Goal: Task Accomplishment & Management: Manage account settings

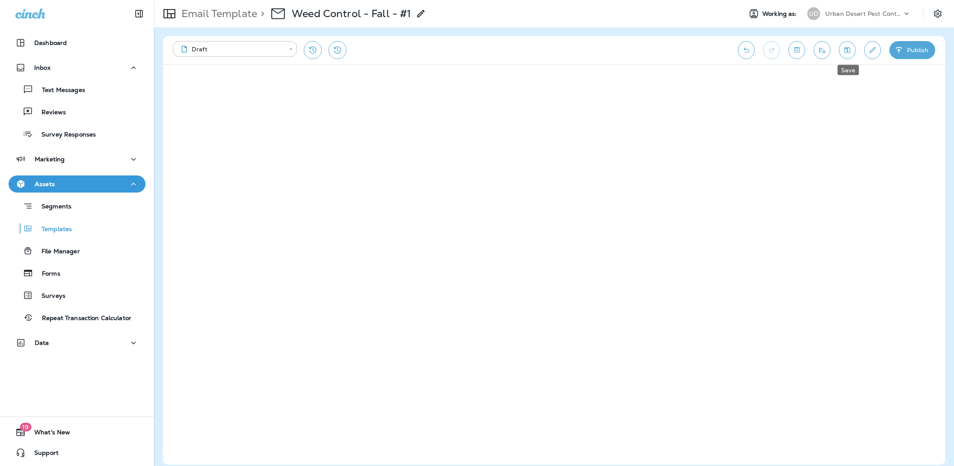
click at [844, 51] on icon "Save" at bounding box center [846, 50] width 9 height 9
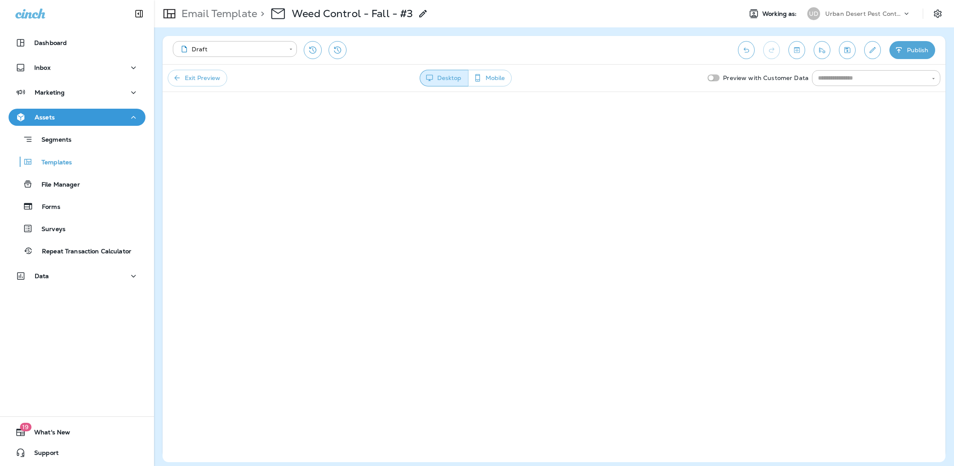
click at [55, 122] on button "Assets" at bounding box center [77, 117] width 137 height 17
click at [51, 163] on p "Templates" at bounding box center [52, 163] width 39 height 8
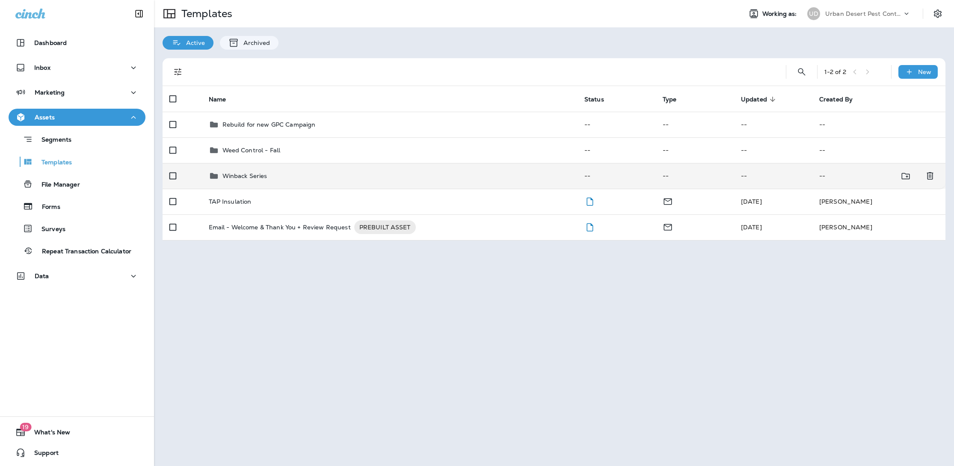
click at [252, 174] on p "Winback Series" at bounding box center [244, 175] width 45 height 7
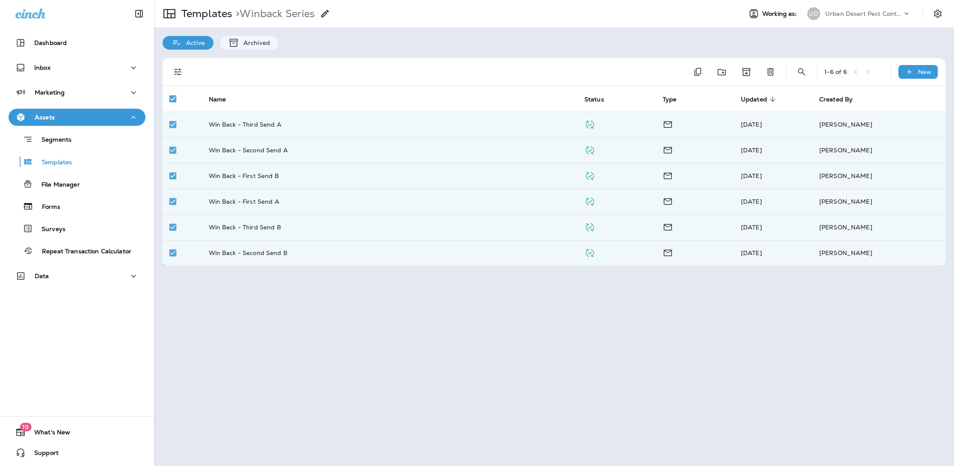
click at [582, 293] on div "Templates > Winback Series Working as: UD Urban Desert Pest Control Active Arch…" at bounding box center [554, 233] width 800 height 466
click at [240, 124] on p "Win Back - Third Send A" at bounding box center [245, 124] width 73 height 7
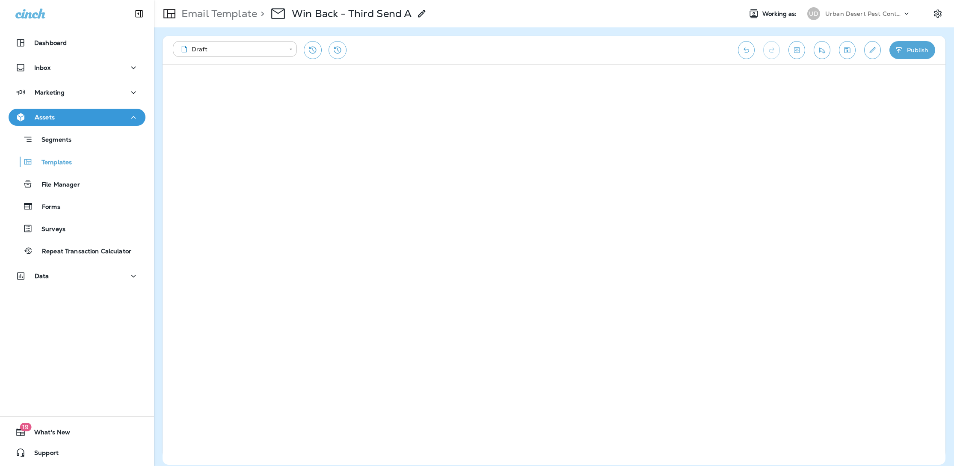
click at [901, 50] on icon "button" at bounding box center [898, 50] width 9 height 9
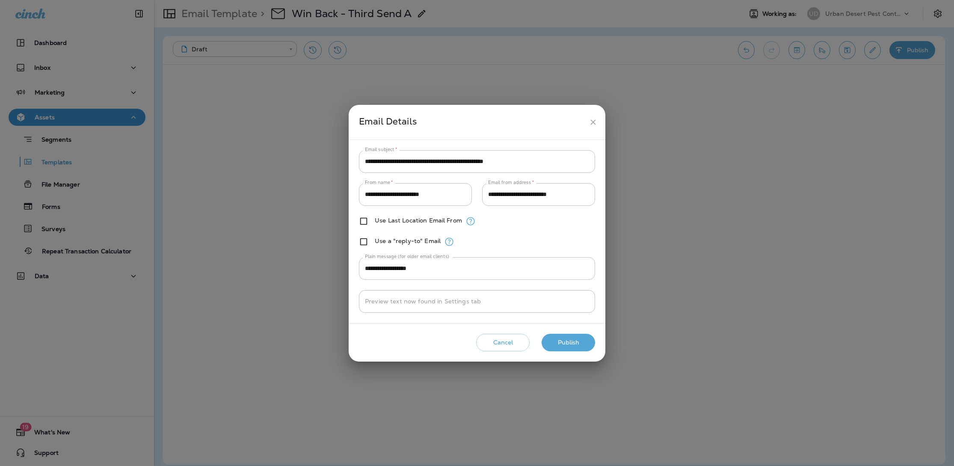
click at [567, 341] on button "Publish" at bounding box center [567, 343] width 53 height 18
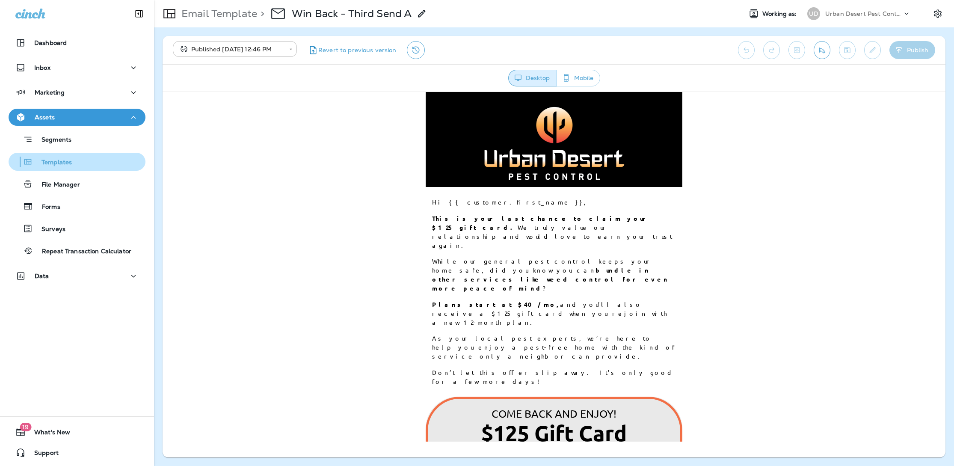
click at [44, 164] on p "Templates" at bounding box center [52, 163] width 39 height 8
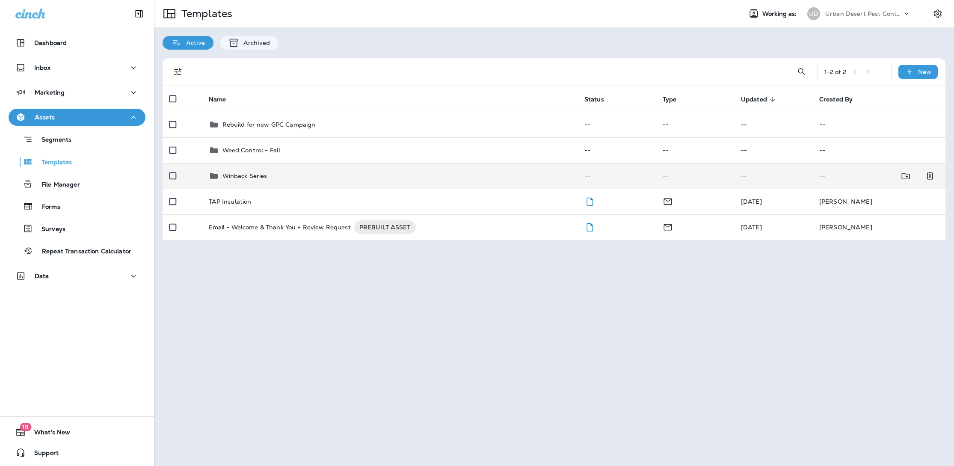
click at [260, 176] on p "Winback Series" at bounding box center [244, 175] width 45 height 7
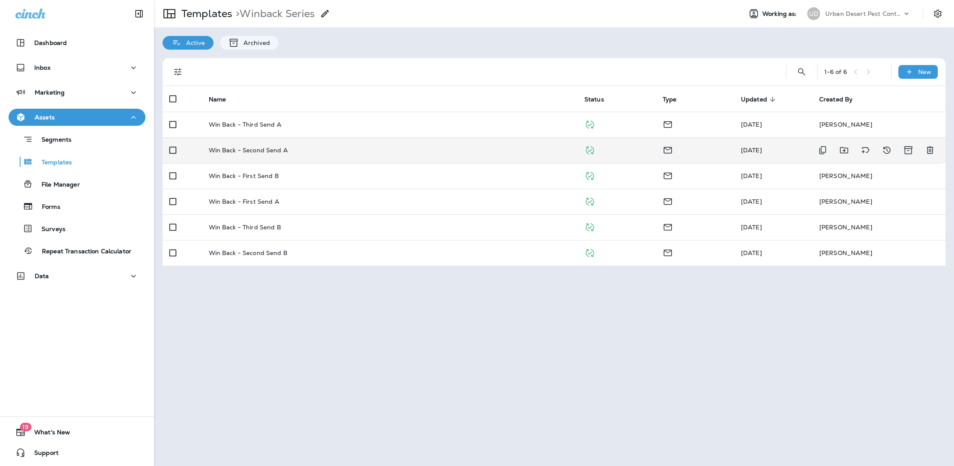
click at [251, 154] on td "Win Back - Second Send A" at bounding box center [389, 150] width 375 height 26
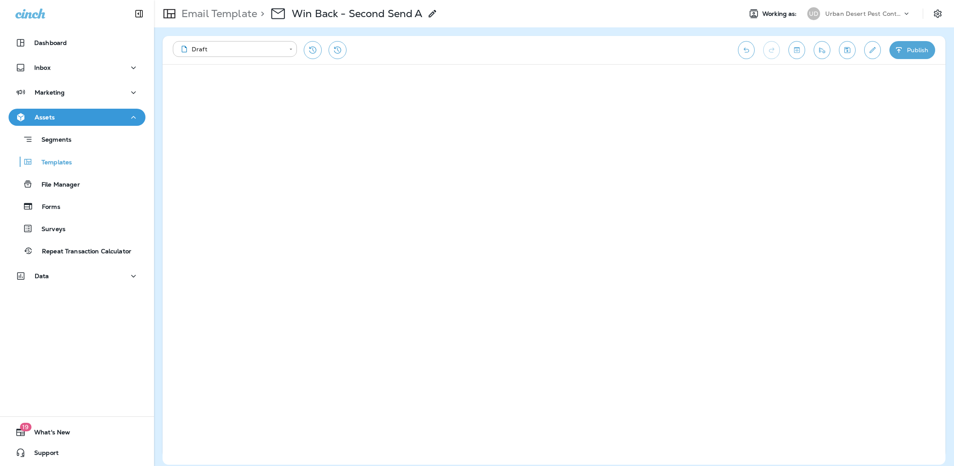
click at [904, 54] on button "Publish" at bounding box center [912, 50] width 46 height 18
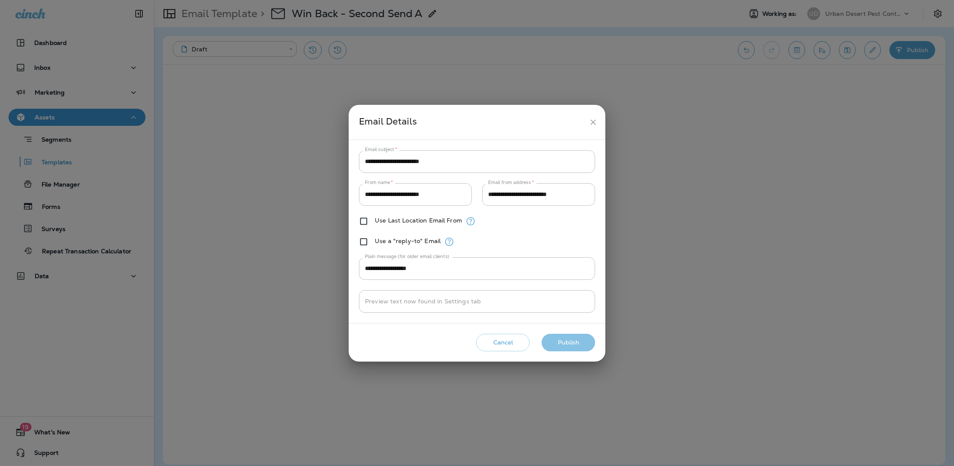
click at [570, 345] on button "Publish" at bounding box center [567, 343] width 53 height 18
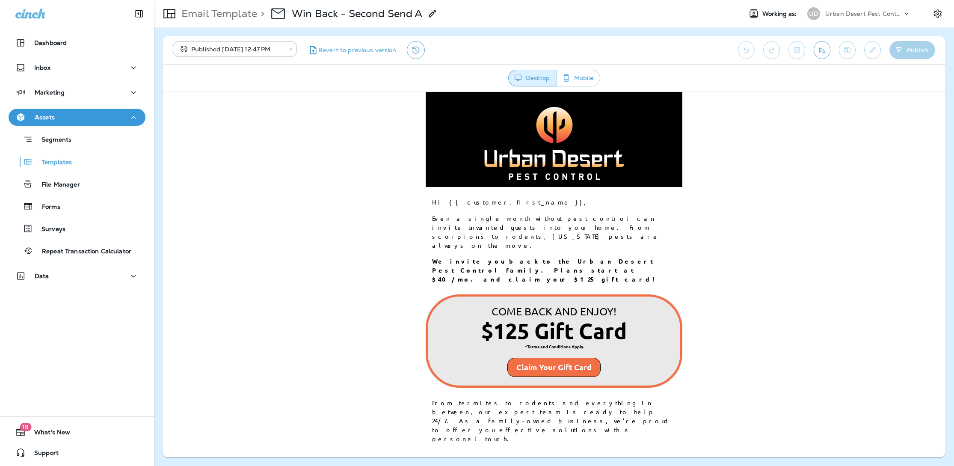
click at [604, 136] on img at bounding box center [553, 144] width 145 height 78
click at [67, 161] on p "Templates" at bounding box center [52, 163] width 39 height 8
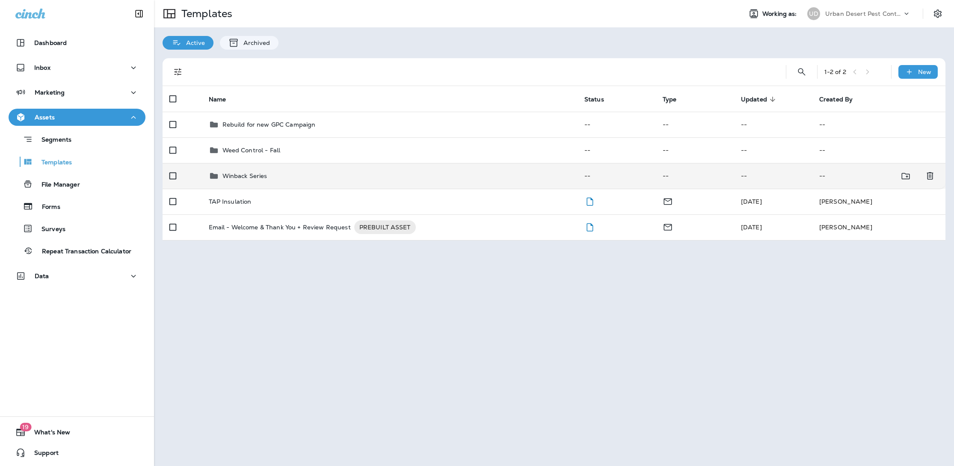
click at [264, 176] on p "Winback Series" at bounding box center [244, 175] width 45 height 7
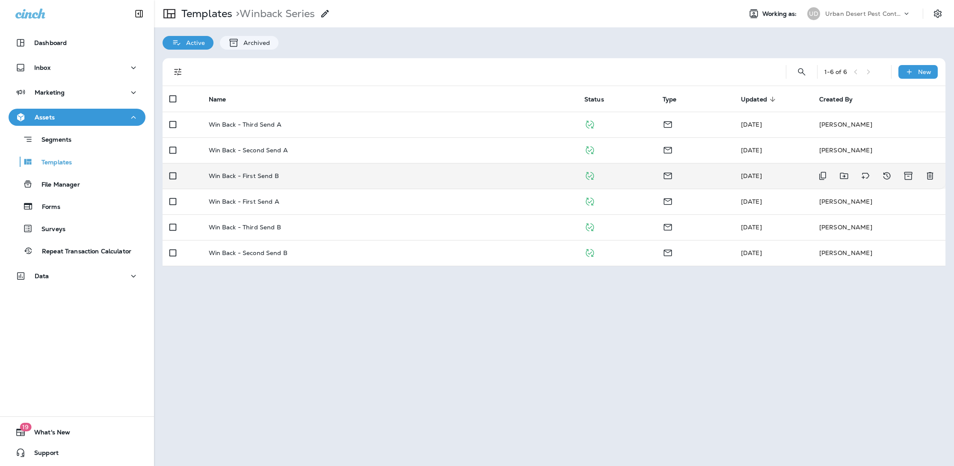
click at [273, 177] on p "Win Back - First Send B" at bounding box center [244, 175] width 70 height 7
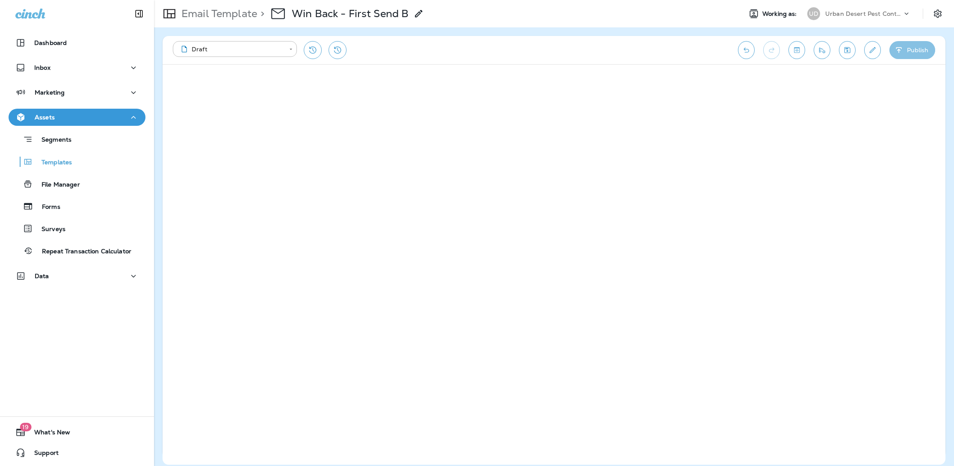
click at [907, 51] on button "Publish" at bounding box center [912, 50] width 46 height 18
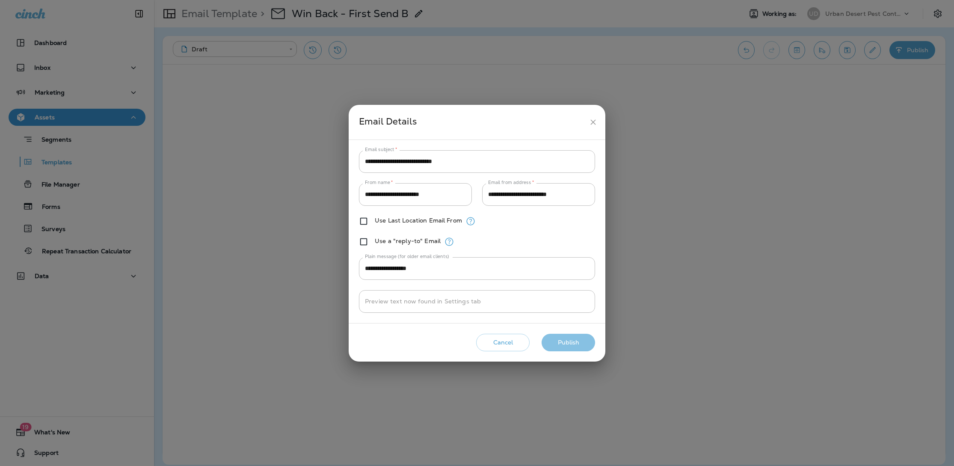
click at [580, 344] on button "Publish" at bounding box center [567, 343] width 53 height 18
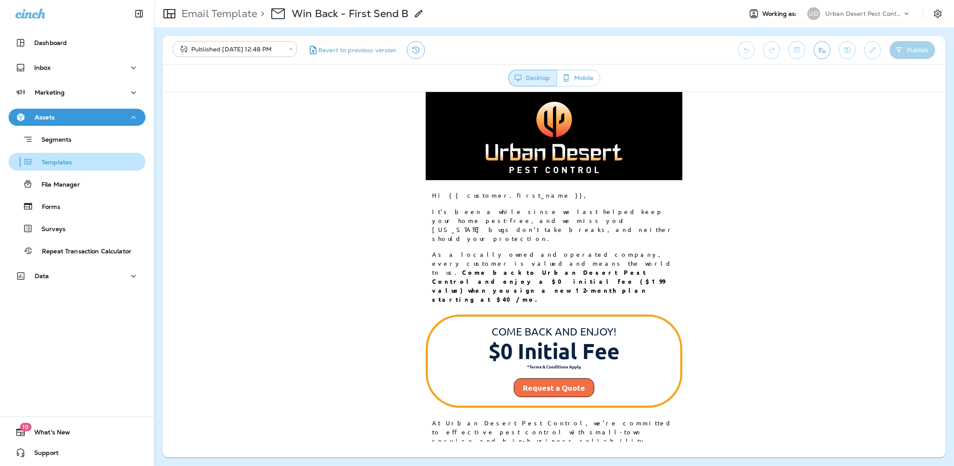
click at [68, 161] on p "Templates" at bounding box center [52, 163] width 39 height 8
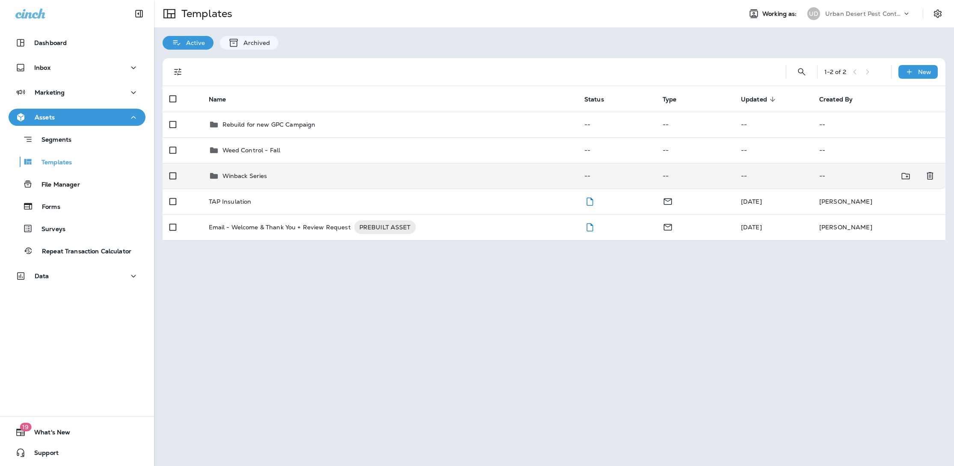
click at [241, 182] on td "Winback Series" at bounding box center [389, 176] width 375 height 26
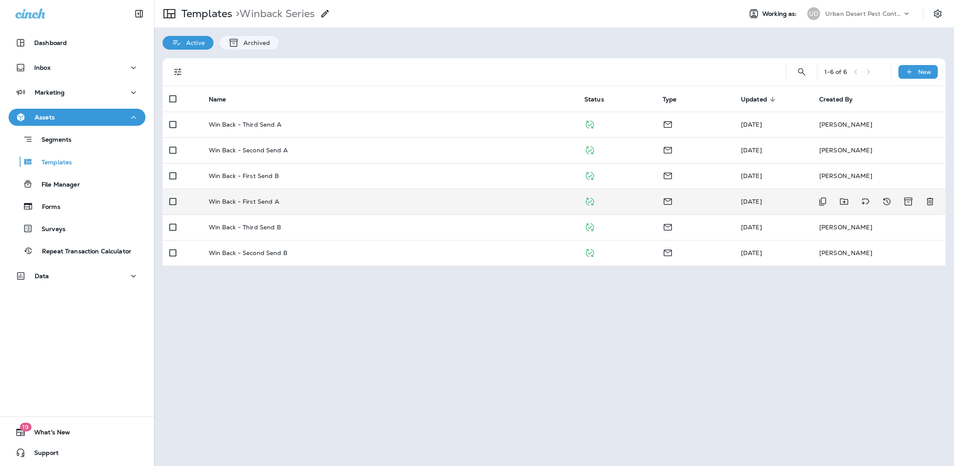
click at [253, 210] on td "Win Back - First Send A" at bounding box center [389, 202] width 375 height 26
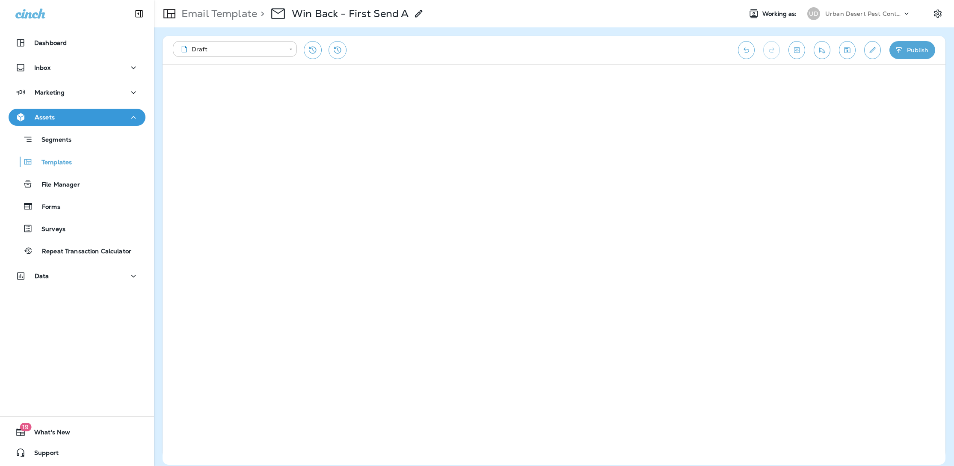
click at [850, 50] on icon "Save" at bounding box center [846, 50] width 9 height 9
click at [901, 48] on icon "button" at bounding box center [898, 50] width 9 height 9
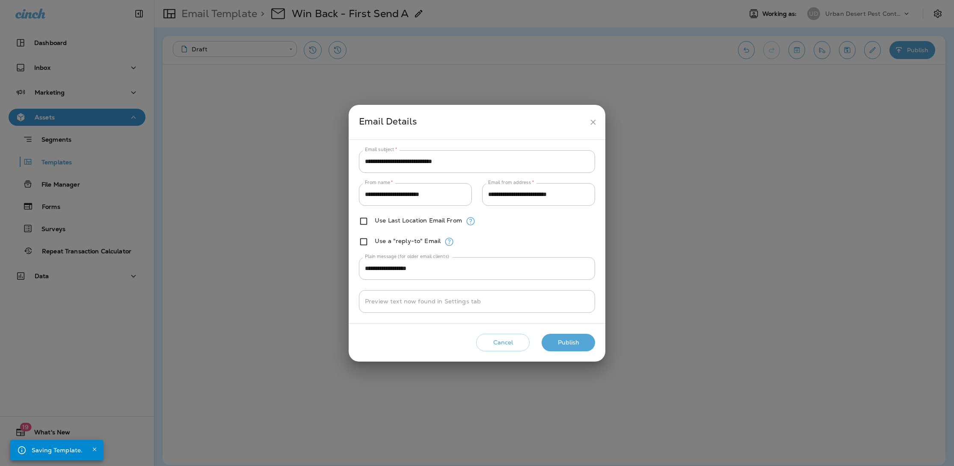
click at [570, 345] on button "Publish" at bounding box center [567, 343] width 53 height 18
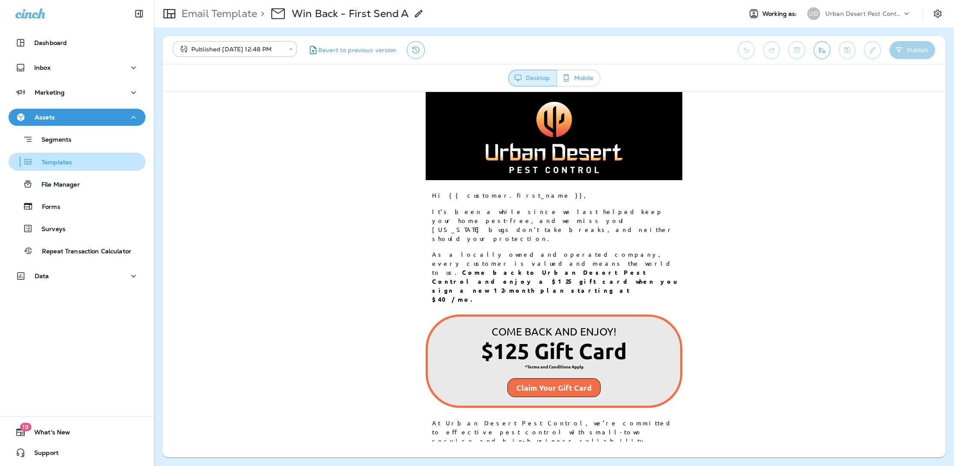
click at [53, 164] on p "Templates" at bounding box center [52, 163] width 39 height 8
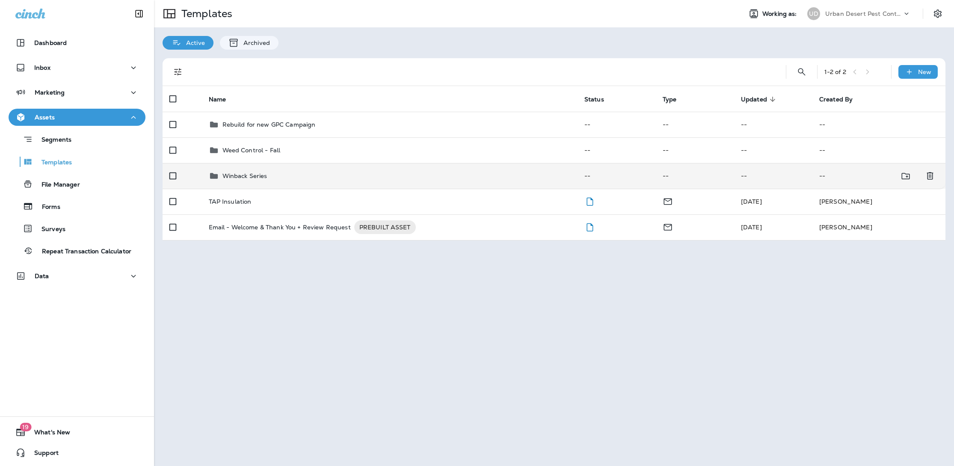
click at [253, 166] on td "Winback Series" at bounding box center [389, 176] width 375 height 26
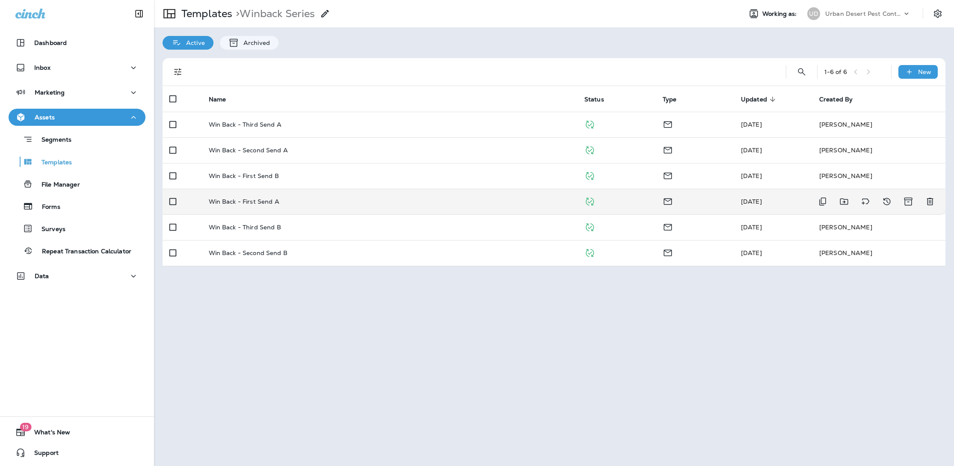
click at [256, 207] on td "Win Back - First Send A" at bounding box center [389, 202] width 375 height 26
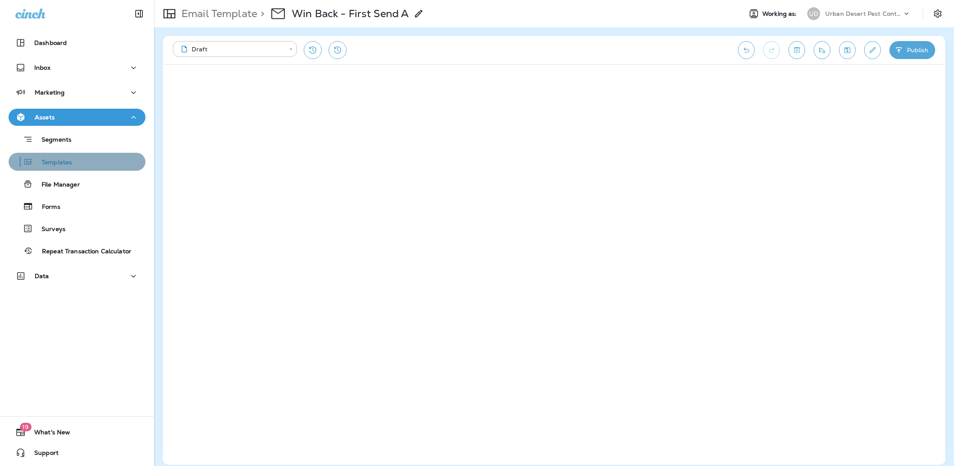
click at [103, 167] on div "Templates" at bounding box center [77, 161] width 130 height 13
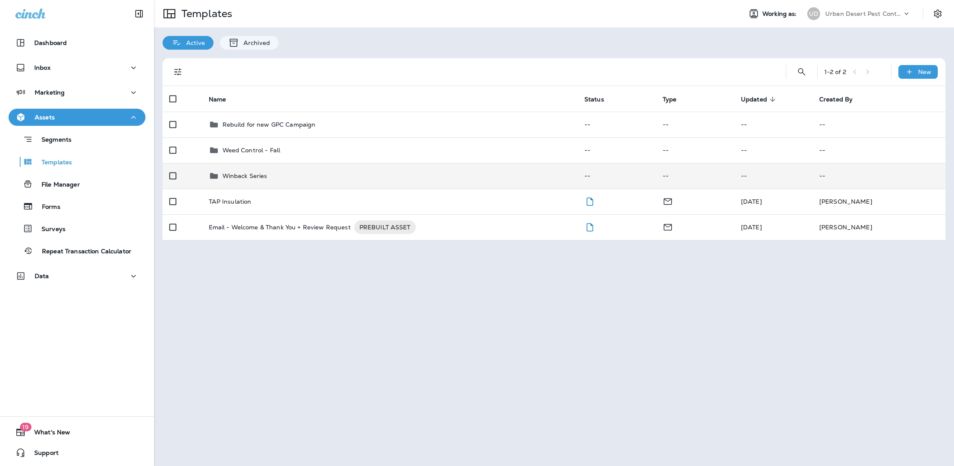
click at [242, 176] on p "Winback Series" at bounding box center [244, 175] width 45 height 7
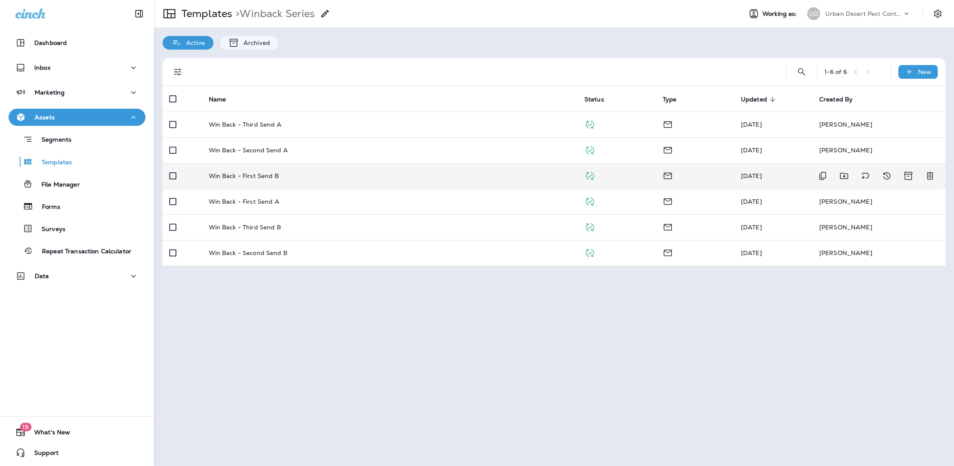
click at [269, 177] on p "Win Back - First Send B" at bounding box center [244, 175] width 70 height 7
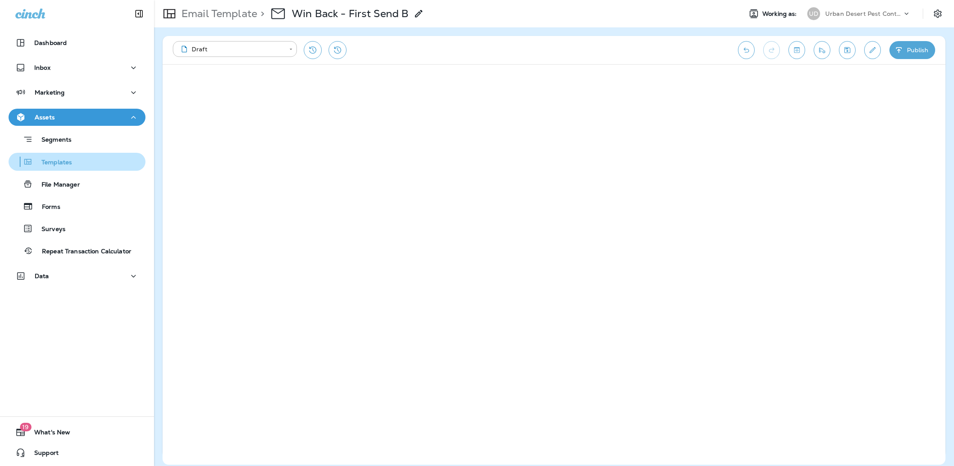
click at [73, 164] on div "Templates" at bounding box center [77, 161] width 130 height 13
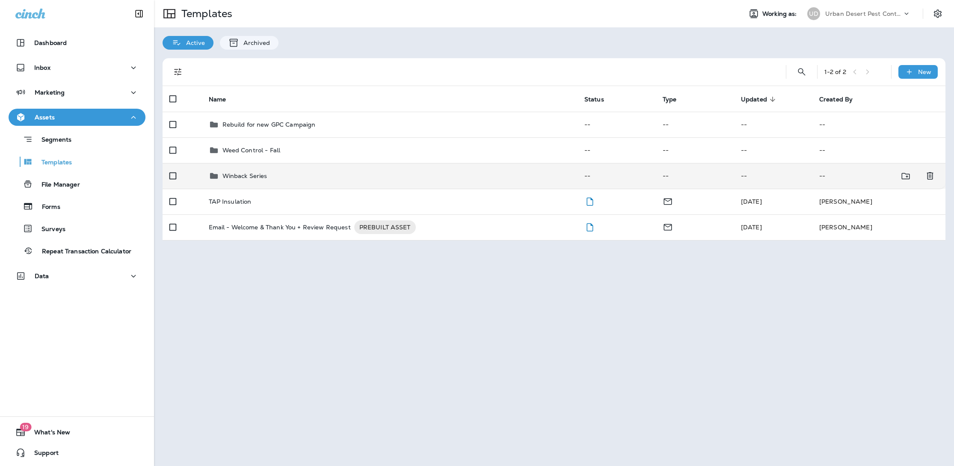
click at [331, 178] on div "Winback Series" at bounding box center [390, 176] width 362 height 10
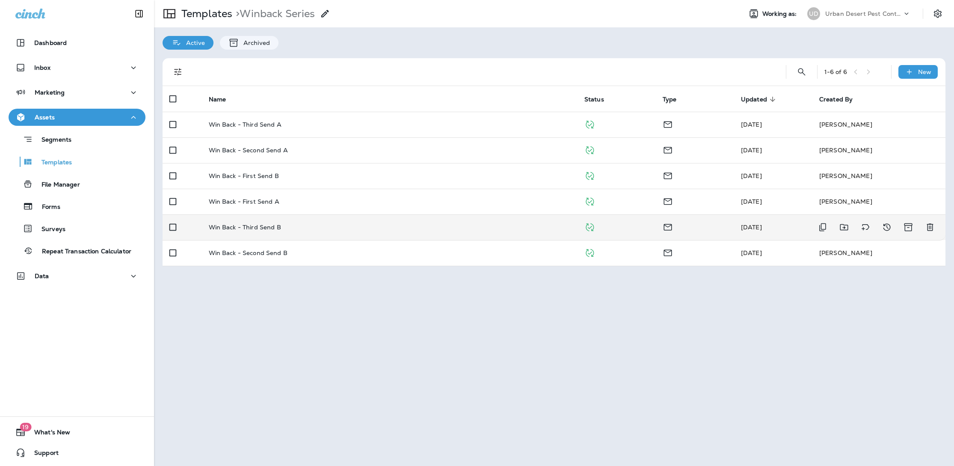
click at [272, 229] on p "Win Back - Third Send B" at bounding box center [245, 227] width 72 height 7
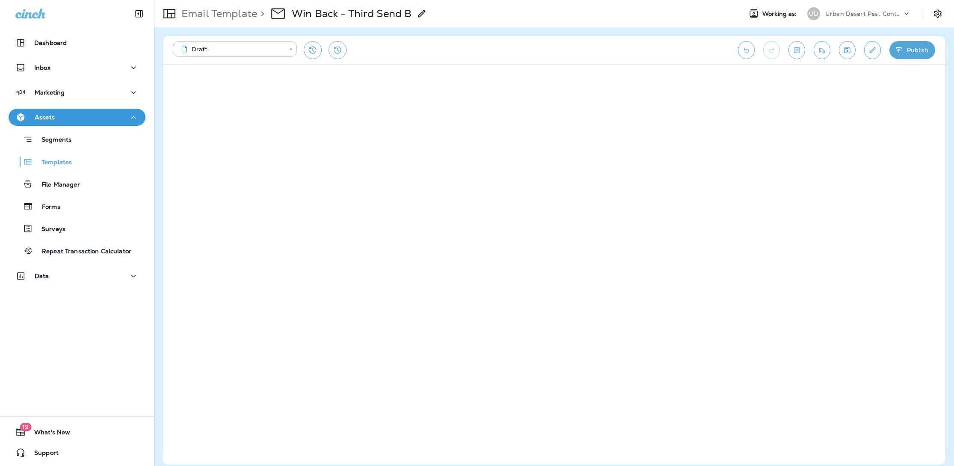
click at [914, 50] on button "Publish" at bounding box center [912, 50] width 46 height 18
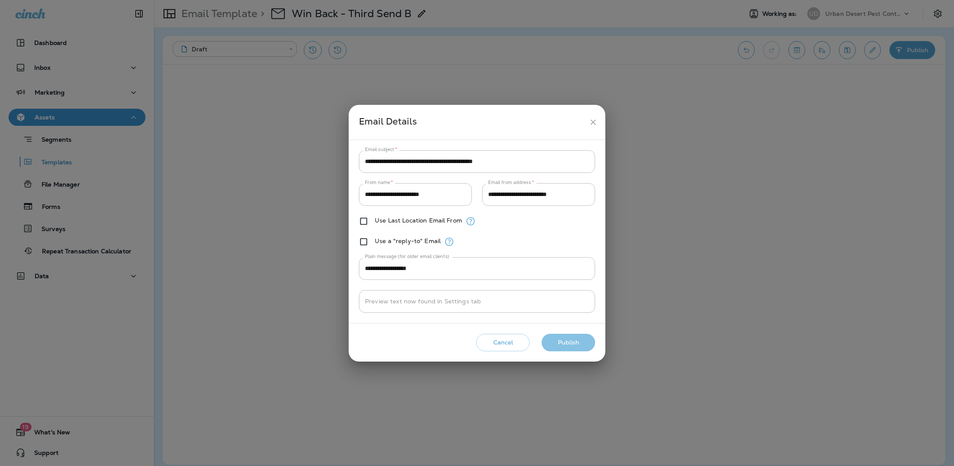
click at [564, 344] on button "Publish" at bounding box center [567, 343] width 53 height 18
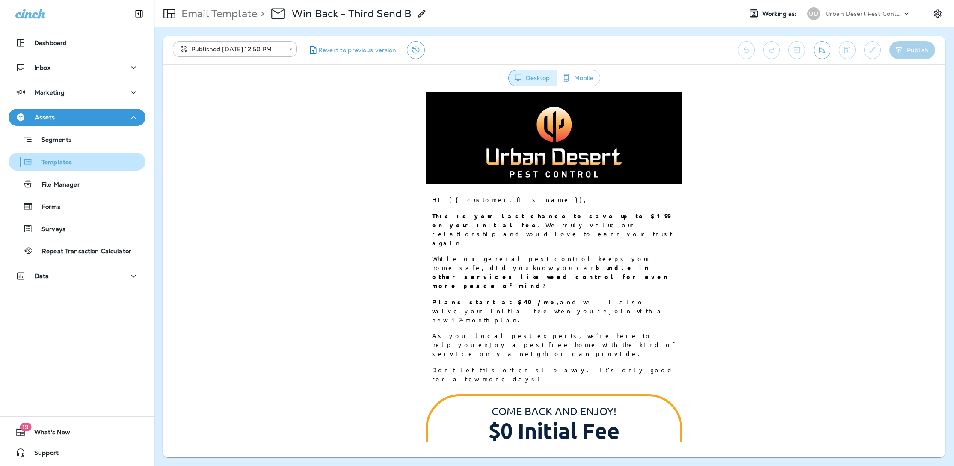
click at [81, 165] on div "Templates" at bounding box center [77, 161] width 130 height 13
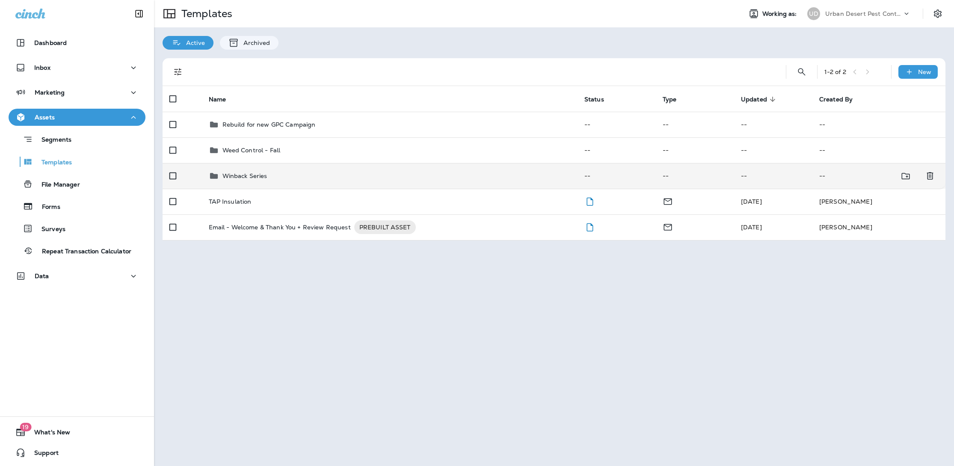
click at [255, 173] on p "Winback Series" at bounding box center [244, 175] width 45 height 7
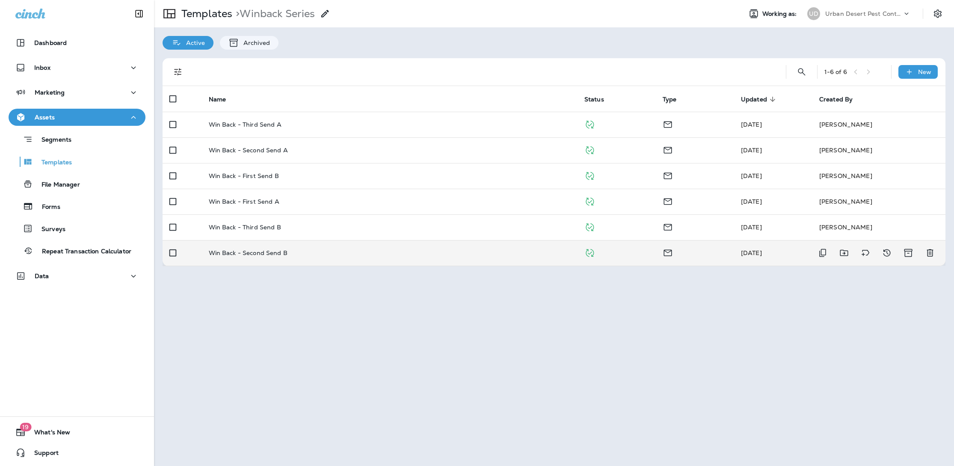
click at [242, 254] on p "Win Back - Second Send B" at bounding box center [248, 252] width 79 height 7
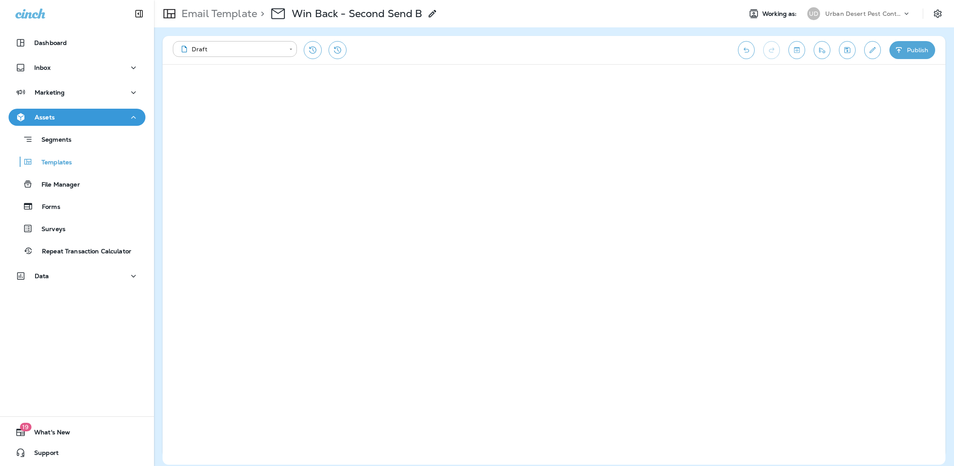
click at [914, 52] on button "Publish" at bounding box center [912, 50] width 46 height 18
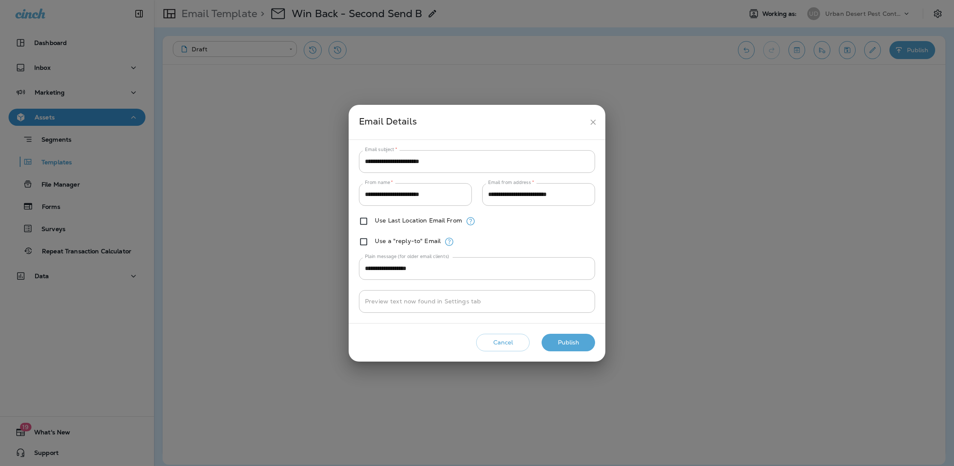
click at [570, 343] on button "Publish" at bounding box center [567, 343] width 53 height 18
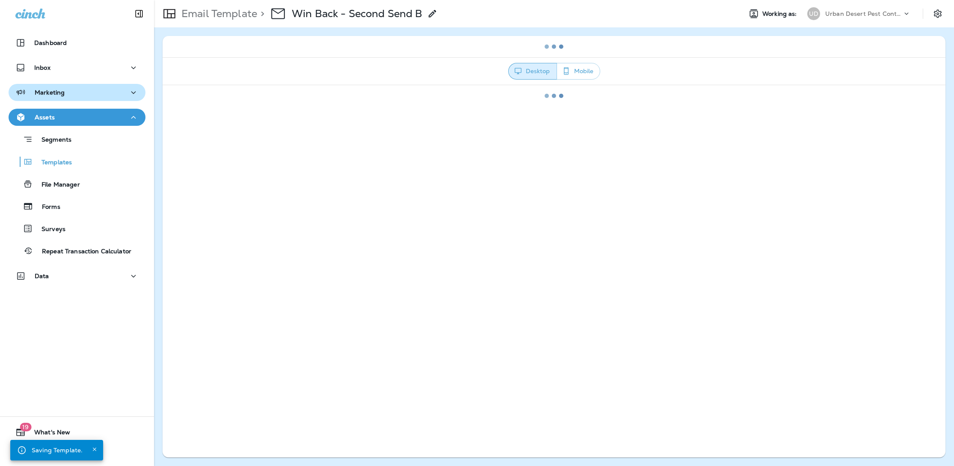
click at [72, 93] on div "Marketing" at bounding box center [76, 92] width 123 height 11
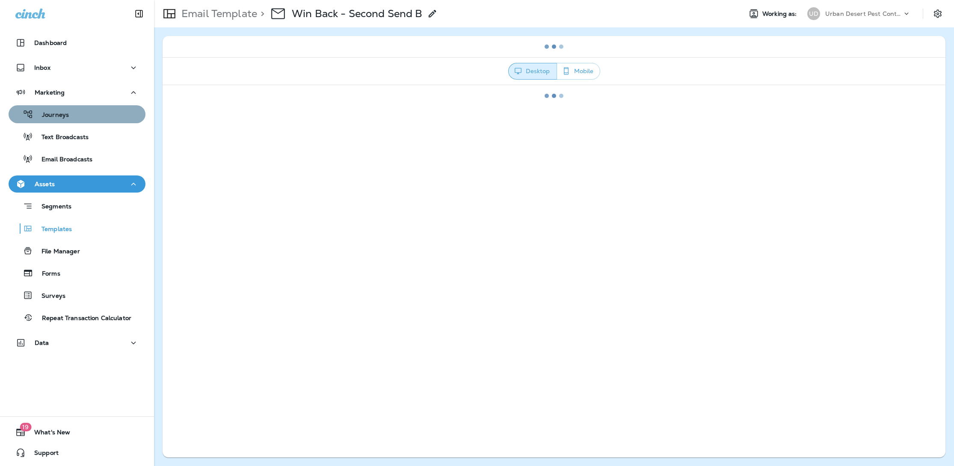
click at [64, 113] on p "Journeys" at bounding box center [50, 115] width 35 height 8
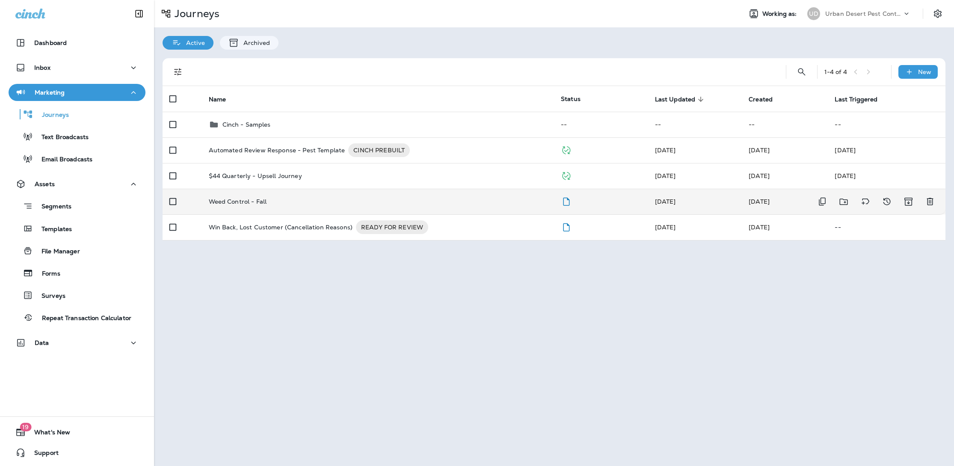
click at [245, 196] on td "Weed Control - Fall" at bounding box center [378, 202] width 352 height 26
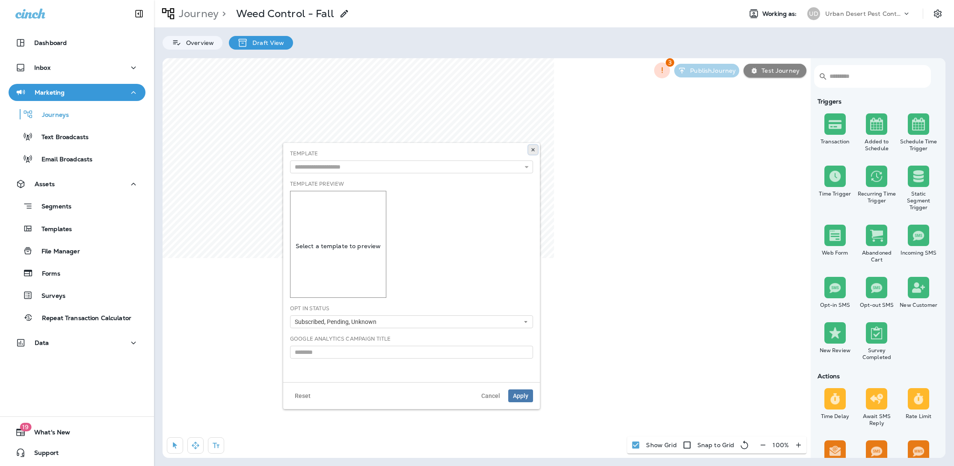
click at [532, 148] on icon at bounding box center [532, 149] width 5 height 5
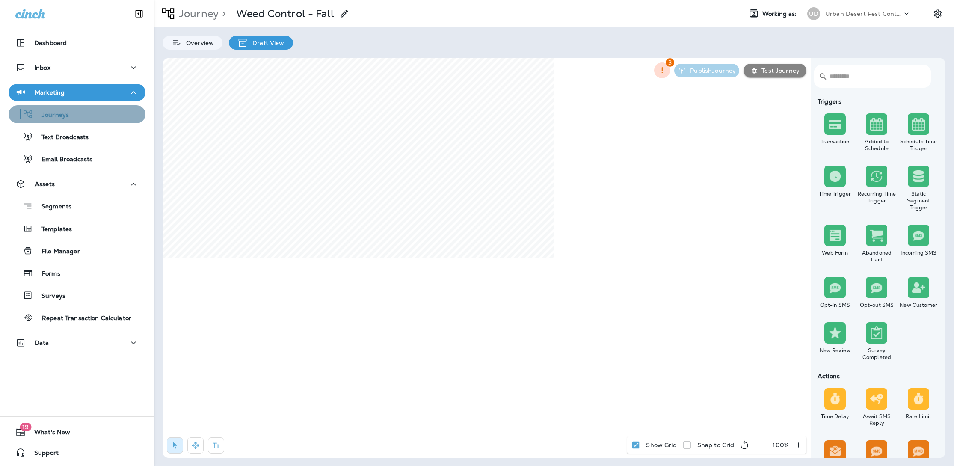
click at [69, 115] on div "Journeys" at bounding box center [77, 114] width 130 height 13
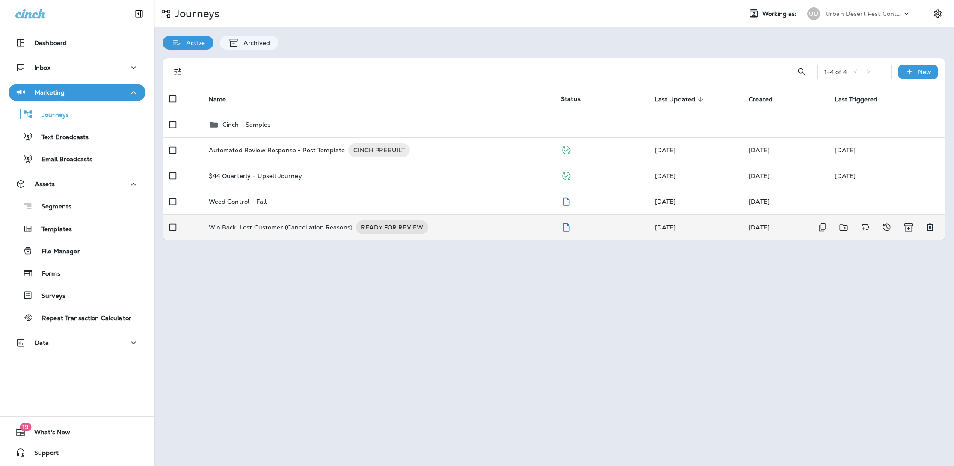
click at [248, 227] on p "Win Back, Lost Customer (Cancellation Reasons)" at bounding box center [281, 227] width 144 height 14
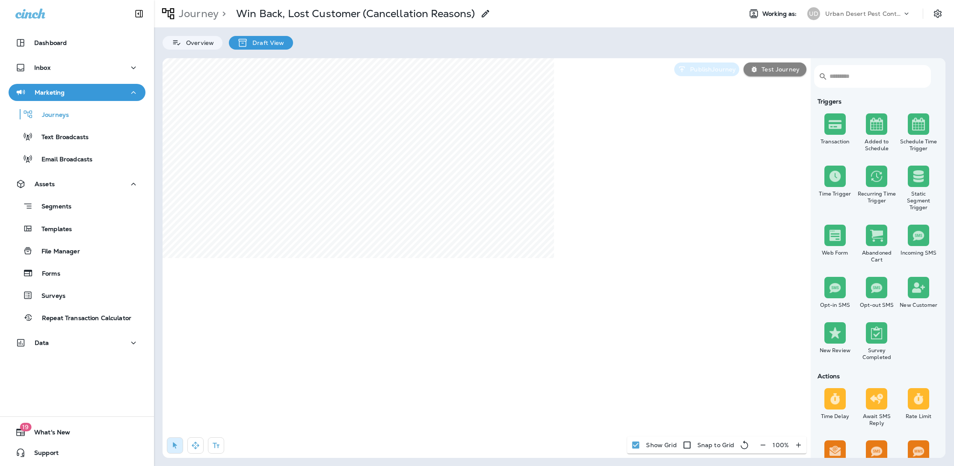
click at [702, 70] on p "Publish Journey" at bounding box center [710, 69] width 49 height 7
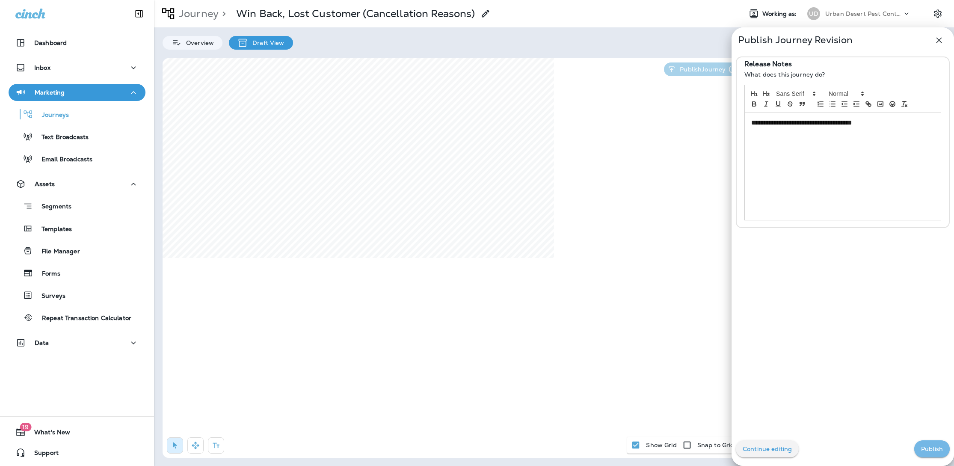
click at [932, 447] on p "Publish" at bounding box center [932, 448] width 22 height 7
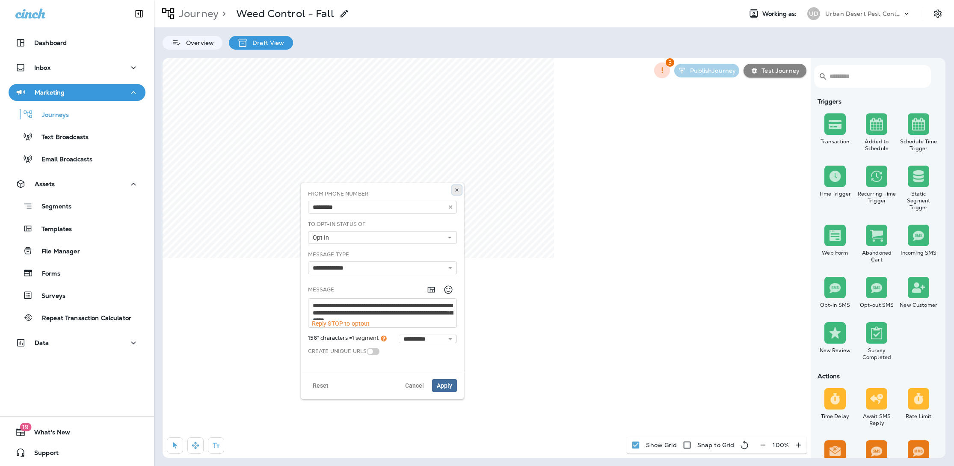
click at [457, 189] on use at bounding box center [456, 190] width 3 height 3
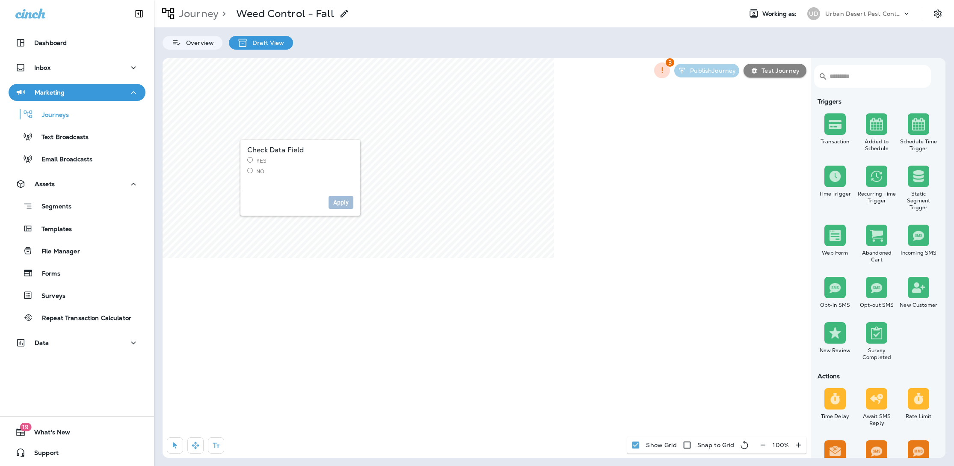
click at [251, 174] on label "No" at bounding box center [300, 171] width 106 height 7
click at [349, 203] on button "Apply" at bounding box center [340, 202] width 25 height 13
click at [547, 461] on div "Journey > Weed Control - Fall Working as: UD Urban Desert Pest Control Overview…" at bounding box center [554, 233] width 800 height 466
click at [457, 0] on html "Dashboard Inbox Marketing Journeys Text Broadcasts Email Broadcasts Assets Segm…" at bounding box center [477, 0] width 954 height 0
click at [303, 207] on label "No" at bounding box center [342, 208] width 106 height 7
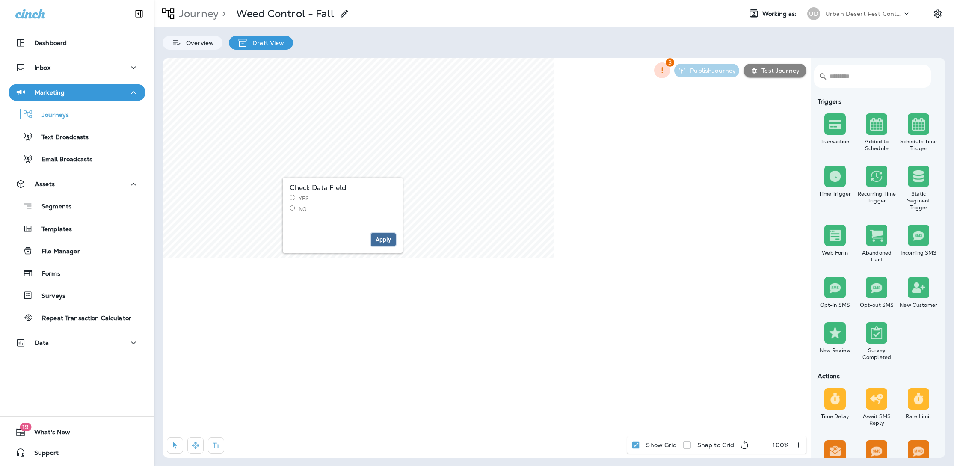
click at [386, 238] on span "Apply" at bounding box center [382, 239] width 15 height 6
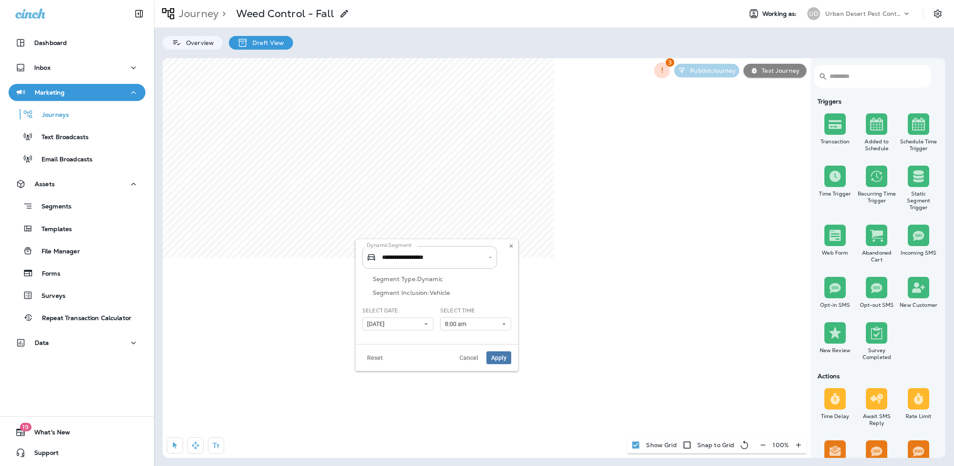
type input "**********"
click at [427, 323] on use at bounding box center [426, 324] width 3 height 2
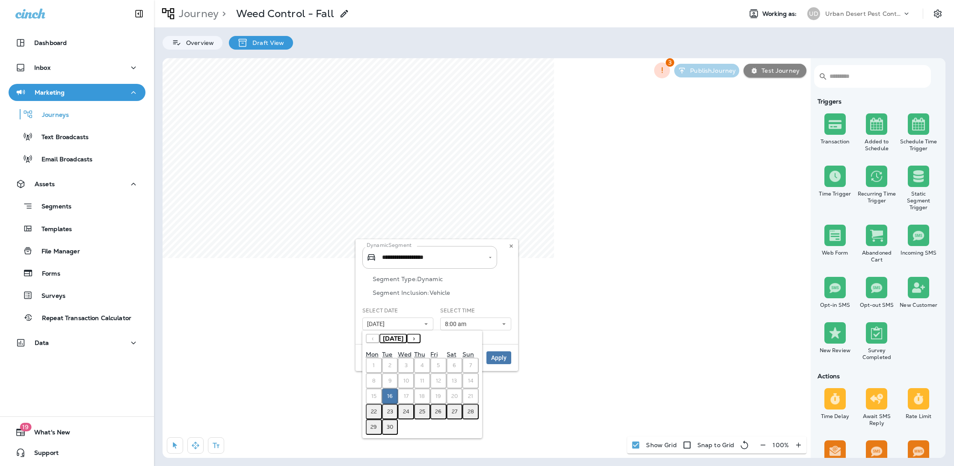
click at [391, 429] on abbr "30" at bounding box center [390, 426] width 6 height 7
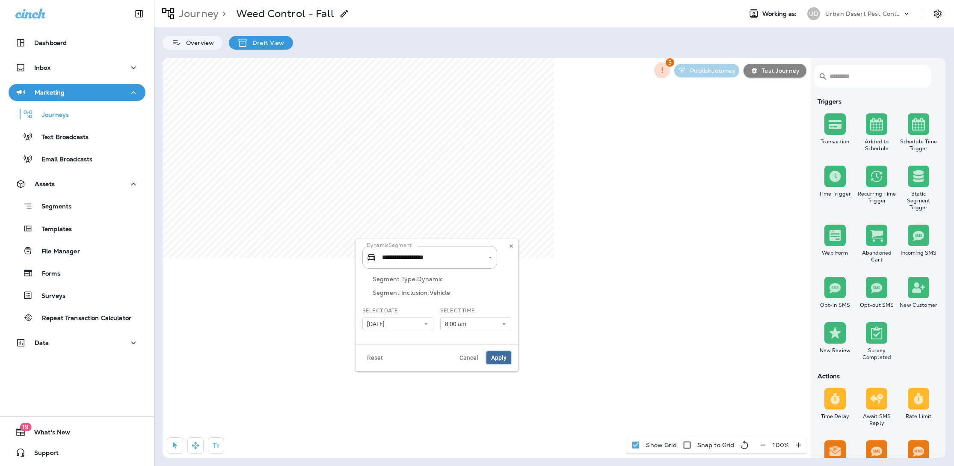
click at [501, 358] on span "Apply" at bounding box center [498, 357] width 15 height 6
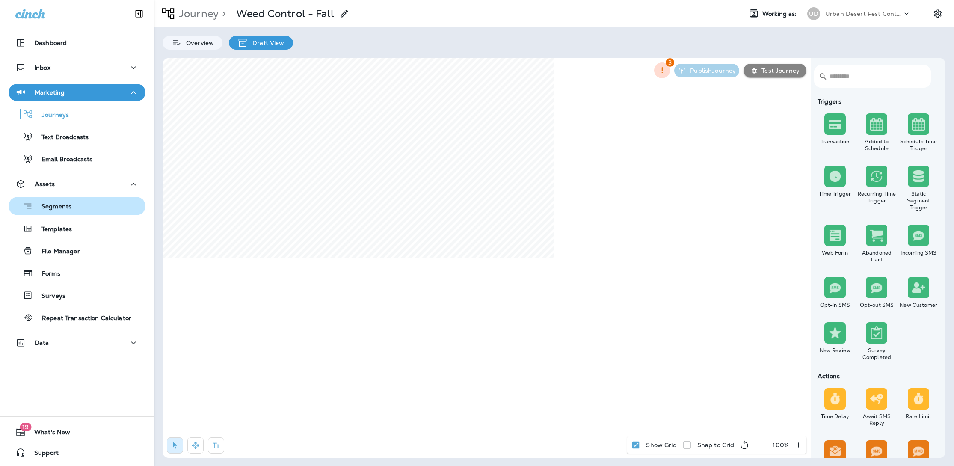
click at [58, 209] on p "Segments" at bounding box center [52, 207] width 38 height 9
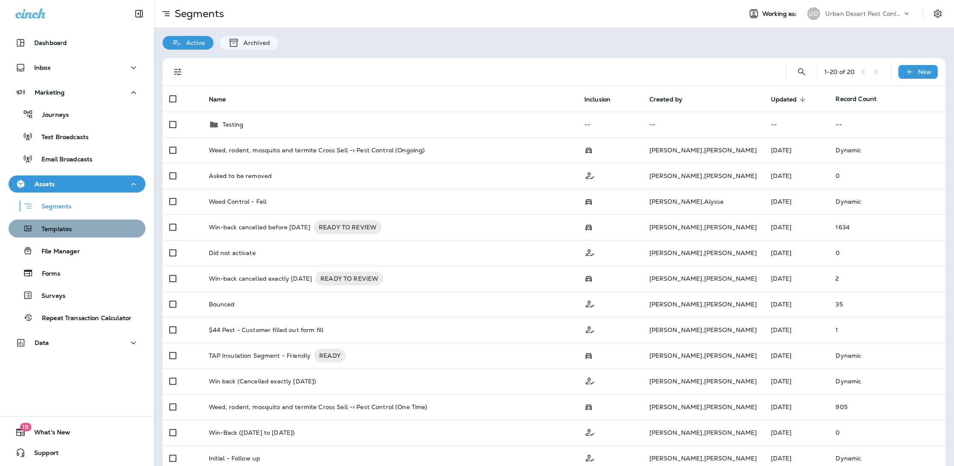
click at [62, 230] on p "Templates" at bounding box center [52, 229] width 39 height 8
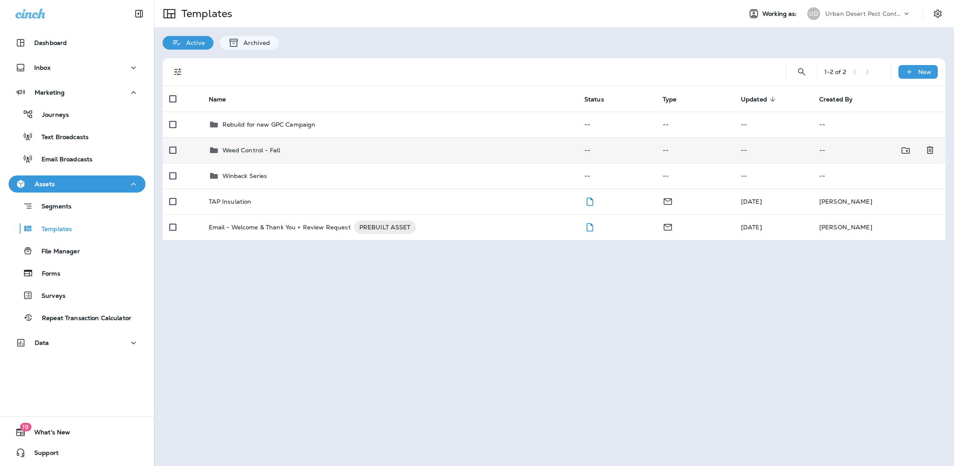
click at [253, 151] on p "Weed Control - Fall" at bounding box center [251, 150] width 58 height 7
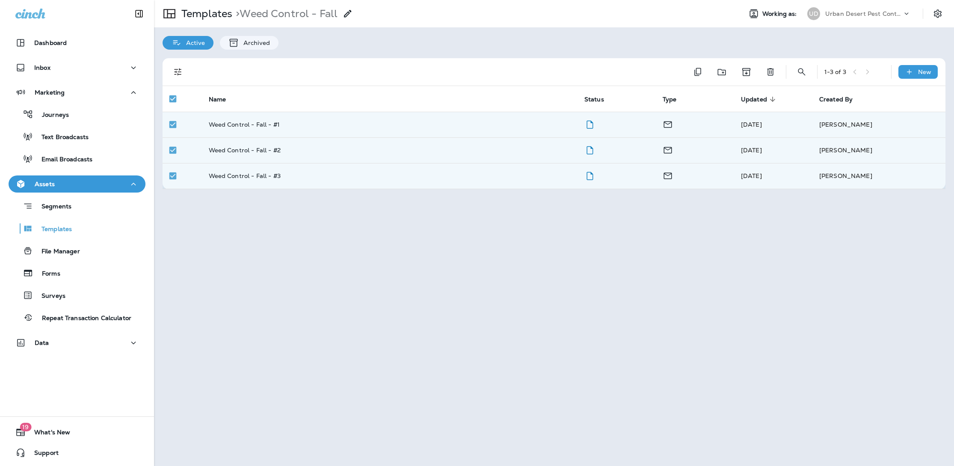
click at [347, 280] on div "Templates > Weed Control - Fall Working as: UD Urban Desert Pest Control Active…" at bounding box center [554, 233] width 800 height 466
click at [255, 121] on p "Weed Control - Fall - #1" at bounding box center [244, 124] width 71 height 7
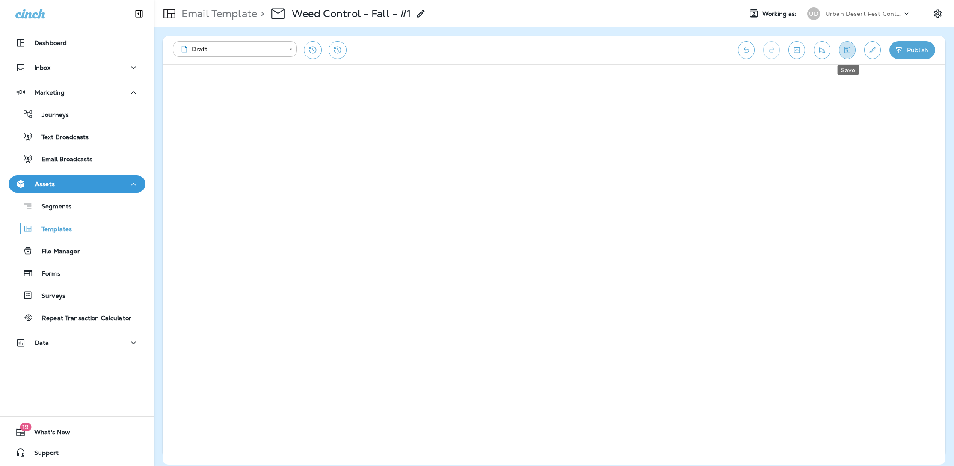
click at [844, 50] on icon "Save" at bounding box center [847, 50] width 6 height 6
click at [895, 47] on icon "button" at bounding box center [898, 50] width 9 height 9
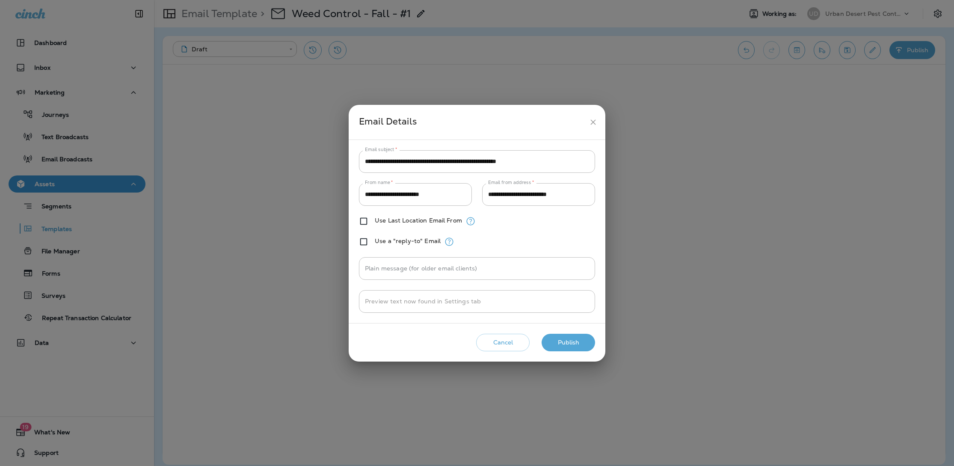
click at [559, 344] on button "Publish" at bounding box center [567, 343] width 53 height 18
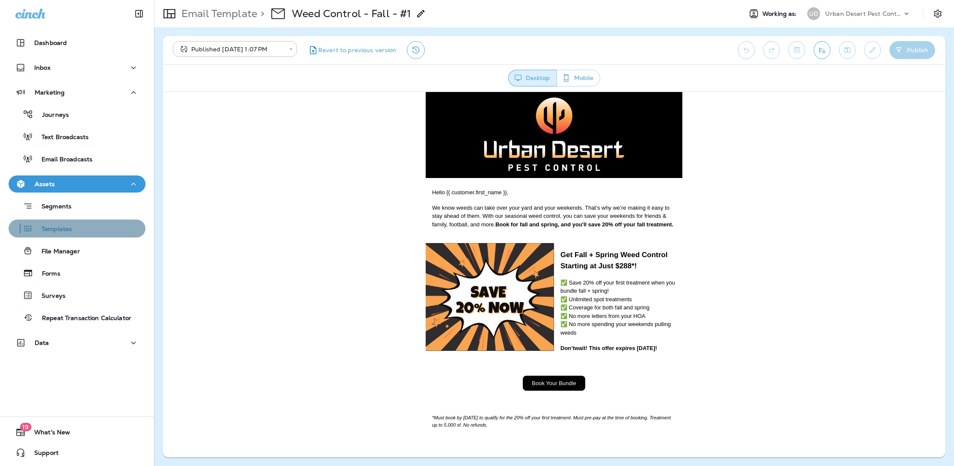
click at [44, 225] on p "Templates" at bounding box center [52, 229] width 39 height 8
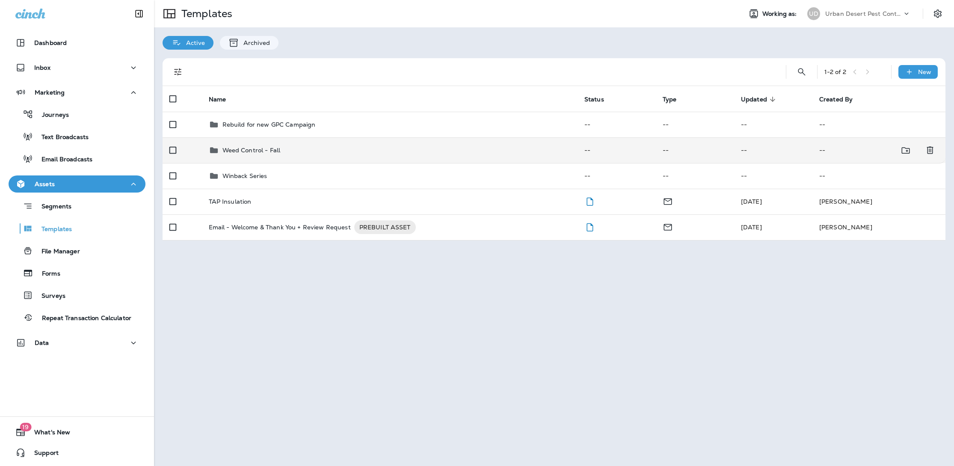
click at [248, 148] on p "Weed Control - Fall" at bounding box center [251, 150] width 58 height 7
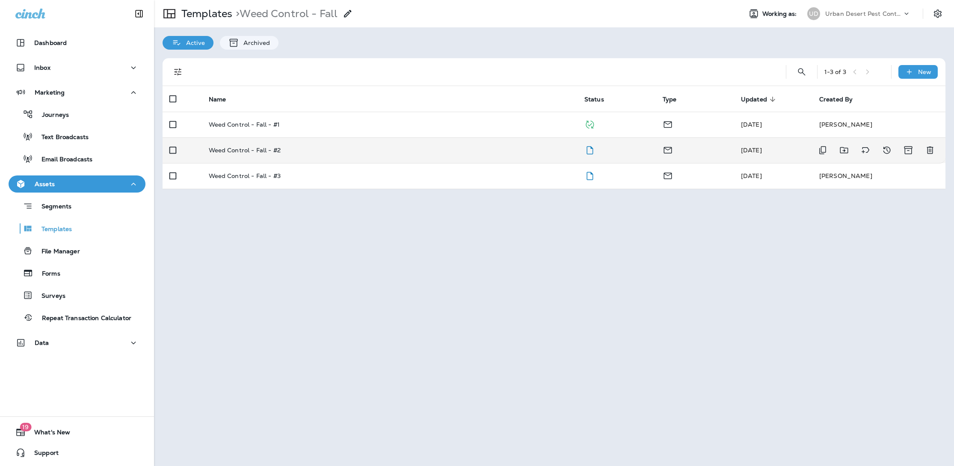
click at [272, 150] on p "Weed Control - Fall - #2" at bounding box center [245, 150] width 72 height 7
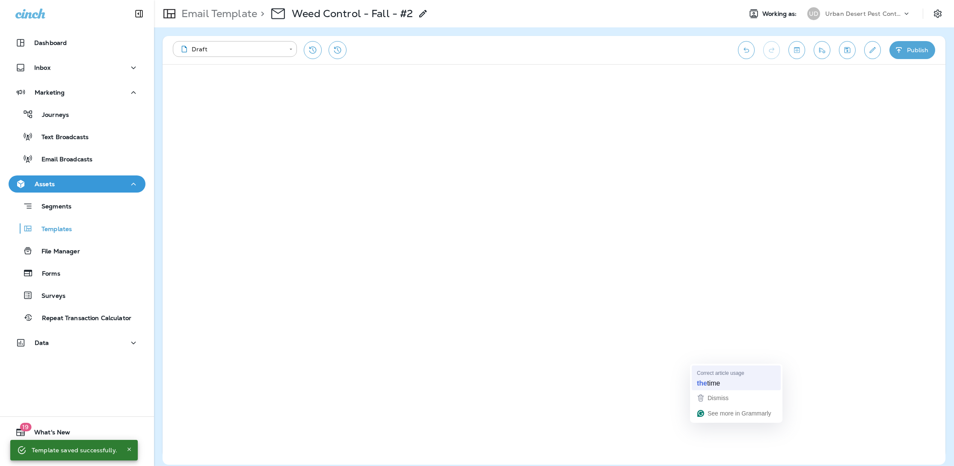
click at [706, 382] on strong "the" at bounding box center [702, 382] width 10 height 9
click at [911, 51] on button "Publish" at bounding box center [912, 50] width 46 height 18
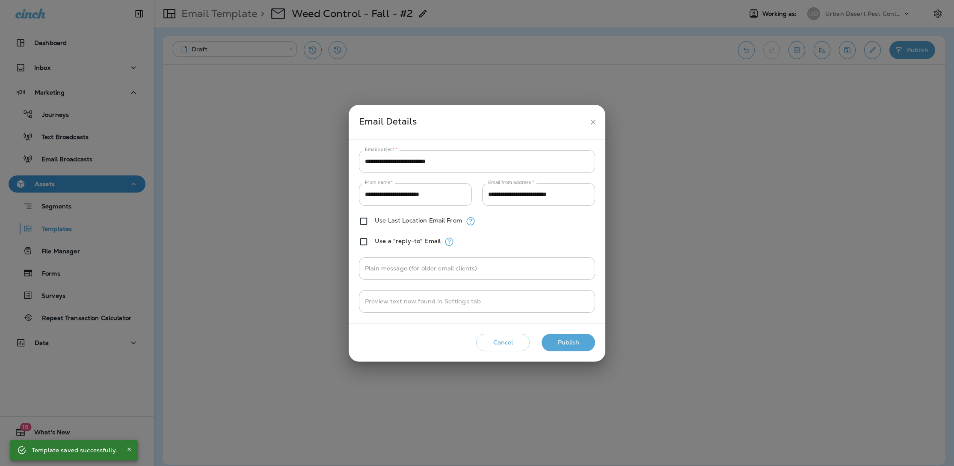
click at [422, 160] on input "**********" at bounding box center [477, 161] width 236 height 23
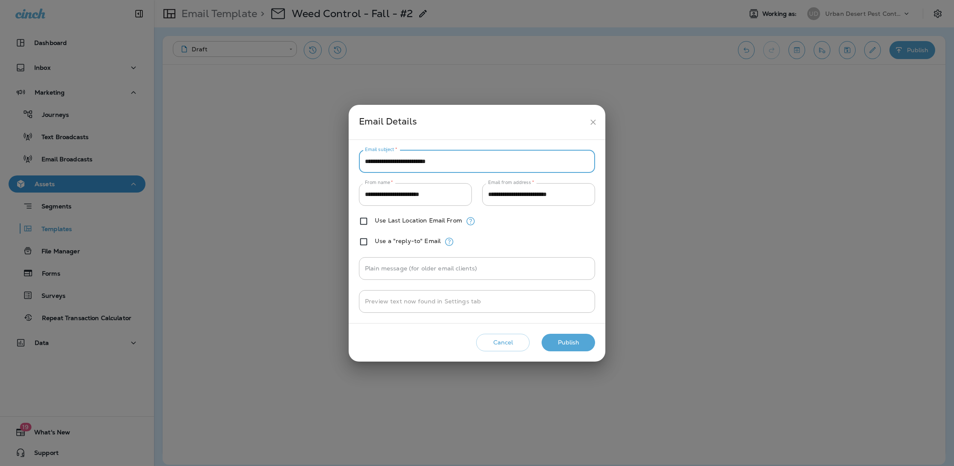
click at [366, 160] on input "**********" at bounding box center [477, 161] width 236 height 23
click at [473, 164] on input "**********" at bounding box center [477, 161] width 236 height 23
click at [455, 159] on input "**********" at bounding box center [477, 161] width 236 height 23
type input "**********"
click at [563, 344] on button "Publish" at bounding box center [567, 343] width 53 height 18
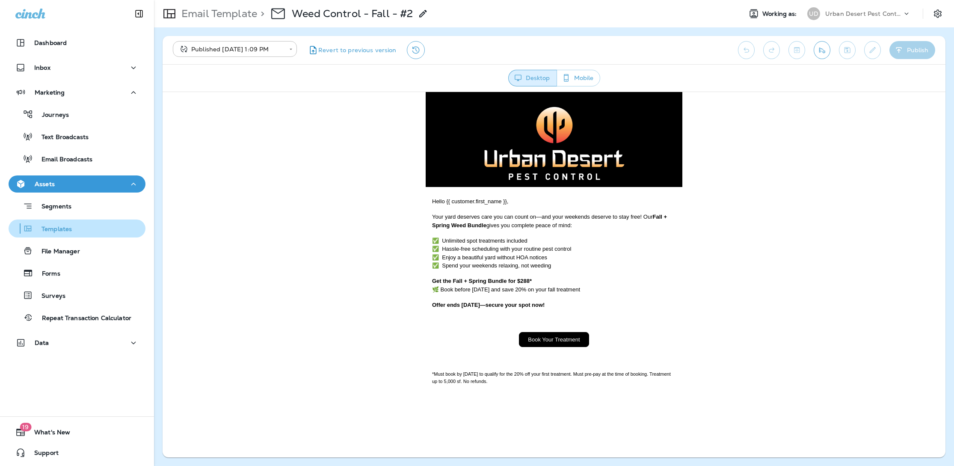
click at [75, 227] on div "Templates" at bounding box center [77, 228] width 130 height 13
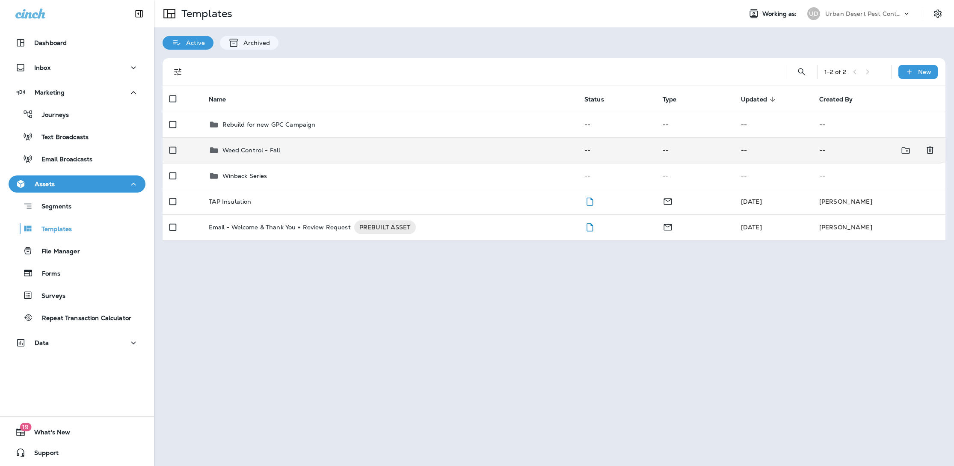
click at [277, 147] on p "Weed Control - Fall" at bounding box center [251, 150] width 58 height 7
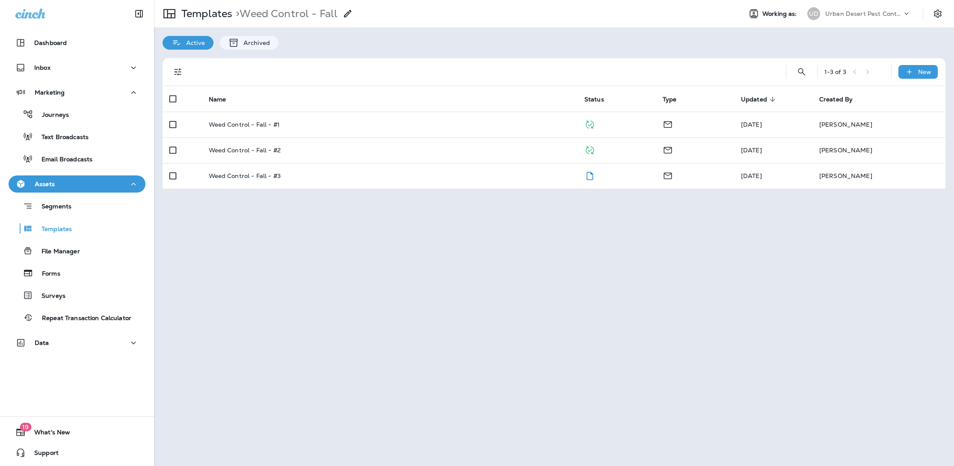
click at [273, 176] on p "Weed Control - Fall - #3" at bounding box center [245, 175] width 72 height 7
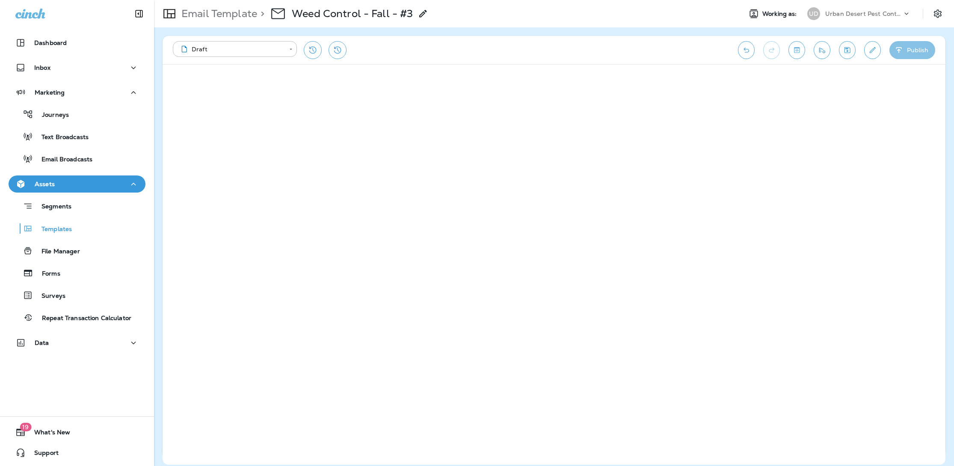
click at [912, 51] on button "Publish" at bounding box center [912, 50] width 46 height 18
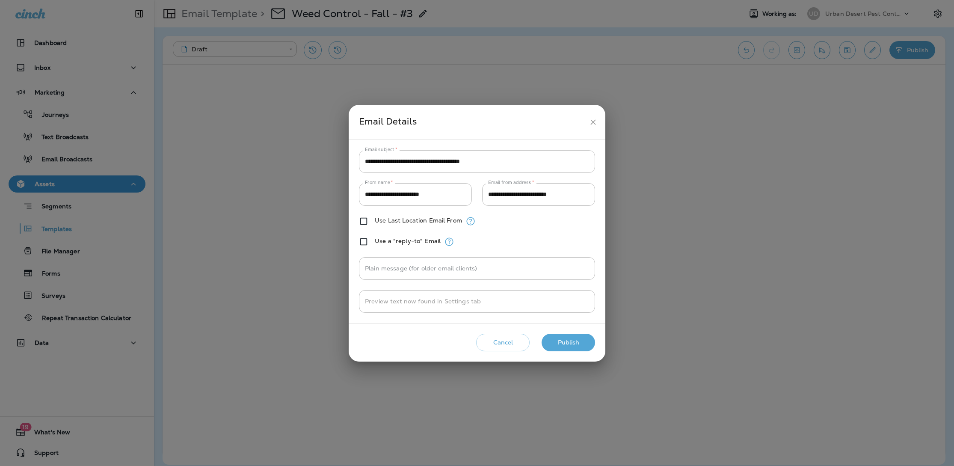
click at [445, 158] on input "**********" at bounding box center [477, 161] width 236 height 23
type input "**********"
click at [575, 341] on button "Publish" at bounding box center [567, 343] width 53 height 18
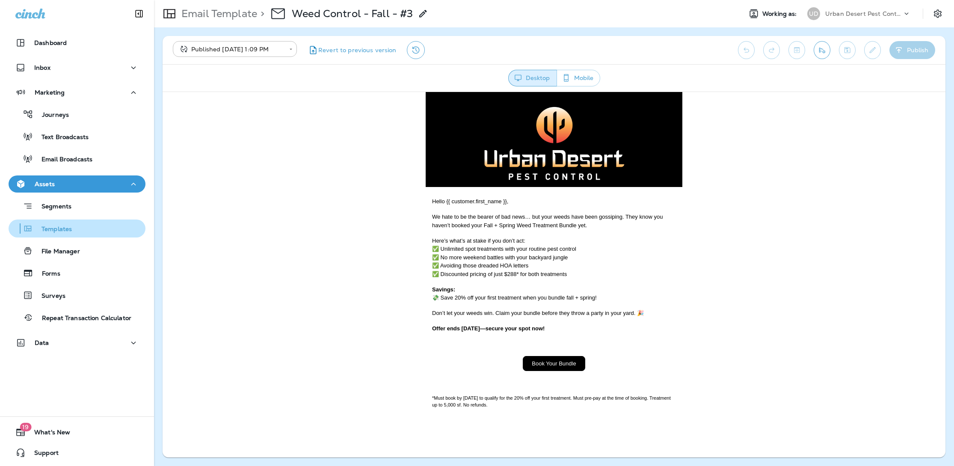
click at [50, 230] on p "Templates" at bounding box center [52, 229] width 39 height 8
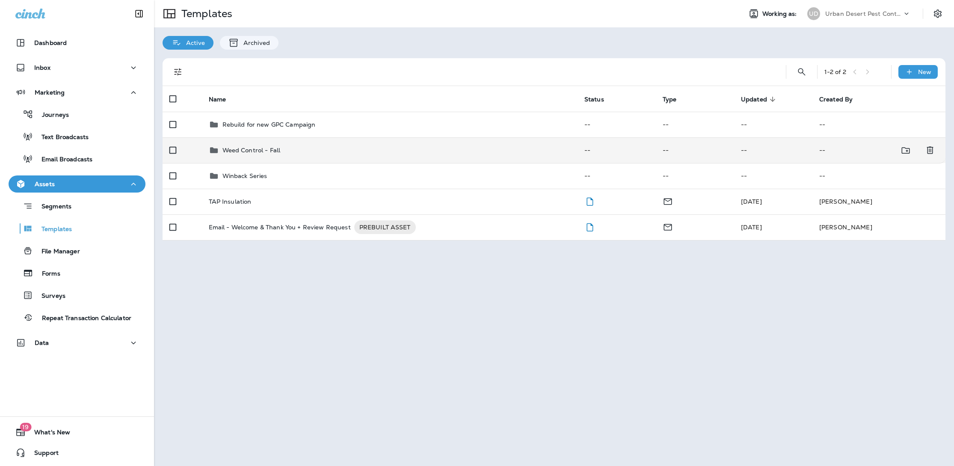
click at [229, 158] on td "Weed Control - Fall" at bounding box center [389, 150] width 375 height 26
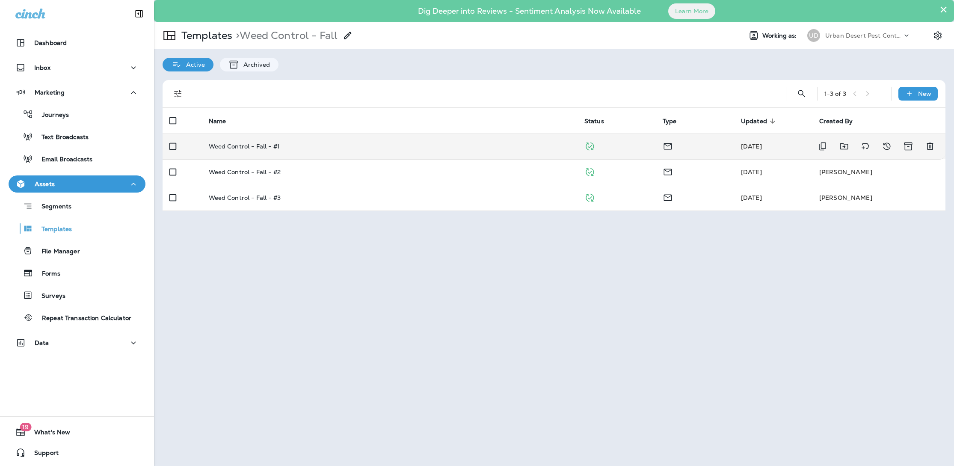
click at [238, 147] on p "Weed Control - Fall - #1" at bounding box center [244, 146] width 71 height 7
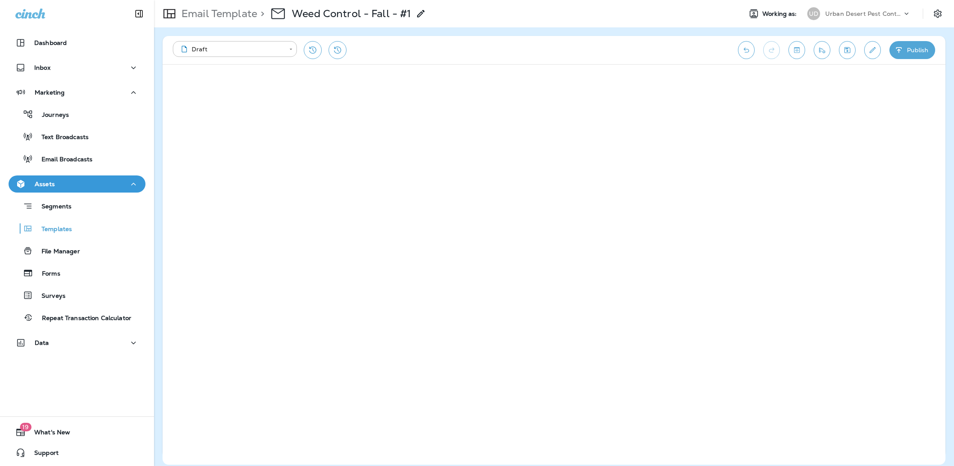
click at [912, 51] on button "Publish" at bounding box center [912, 50] width 46 height 18
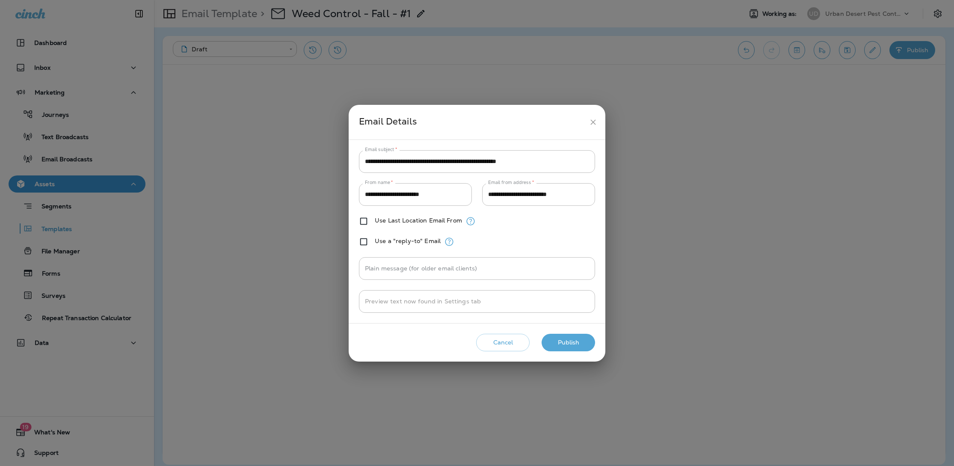
click at [560, 343] on button "Publish" at bounding box center [567, 343] width 53 height 18
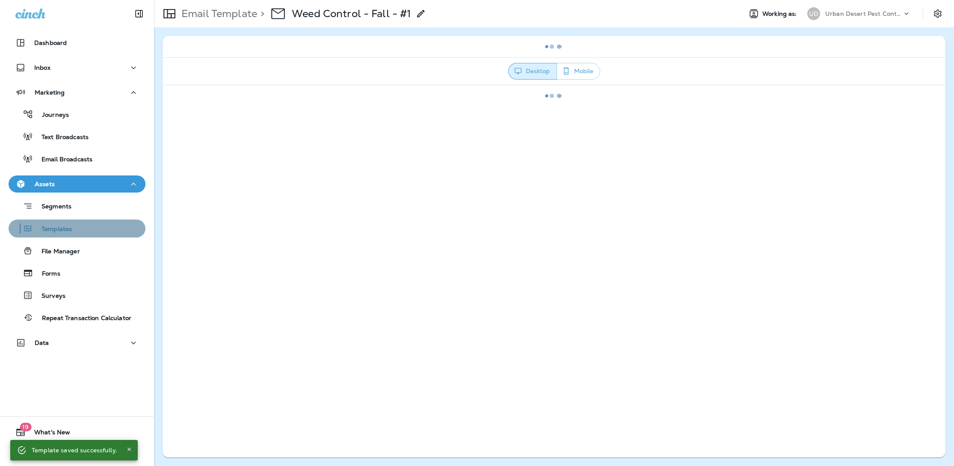
click at [54, 228] on p "Templates" at bounding box center [52, 229] width 39 height 8
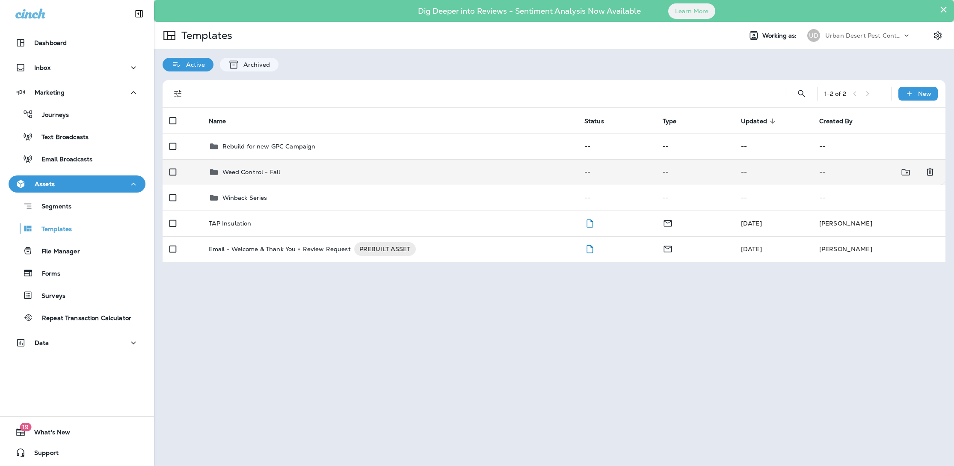
click at [254, 174] on p "Weed Control - Fall" at bounding box center [251, 171] width 58 height 7
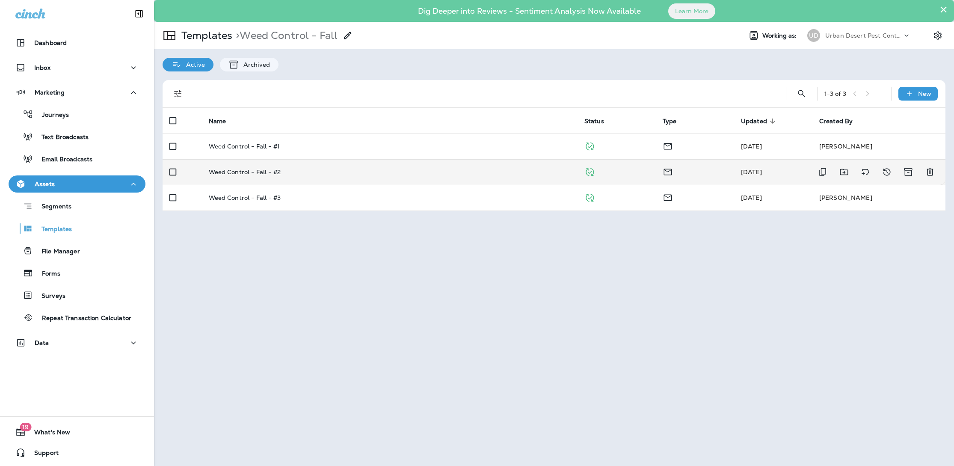
click at [262, 173] on p "Weed Control - Fall - #2" at bounding box center [245, 171] width 72 height 7
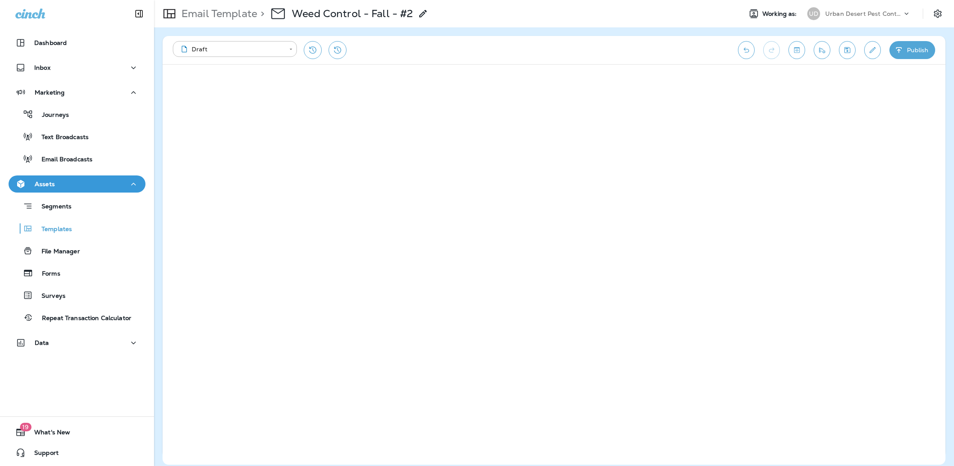
click at [903, 52] on button "Publish" at bounding box center [912, 50] width 46 height 18
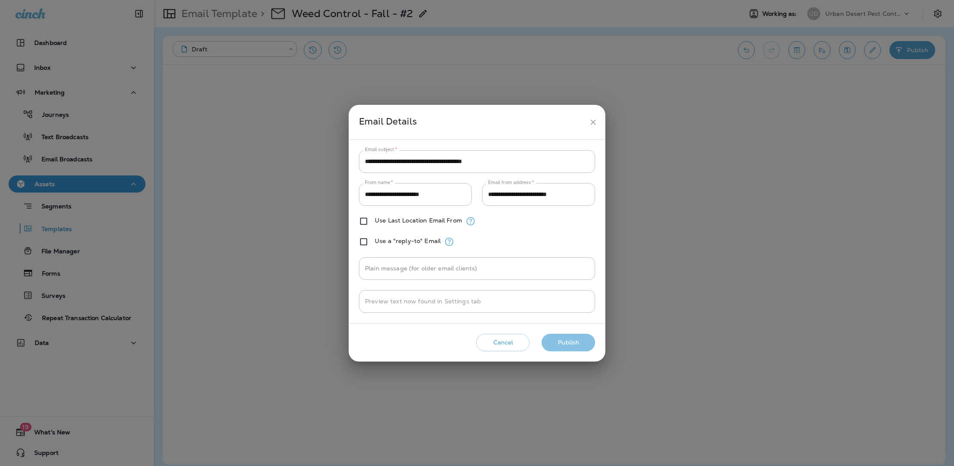
click at [577, 346] on button "Publish" at bounding box center [567, 343] width 53 height 18
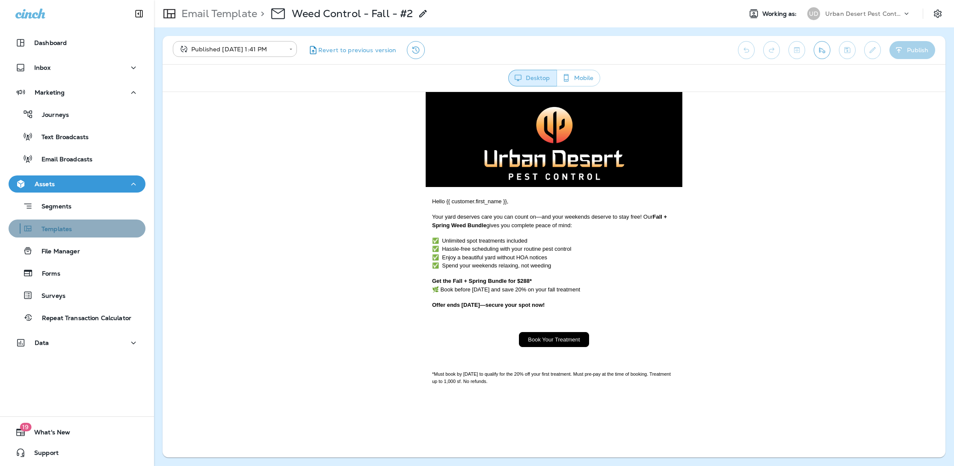
click at [50, 225] on p "Templates" at bounding box center [52, 229] width 39 height 8
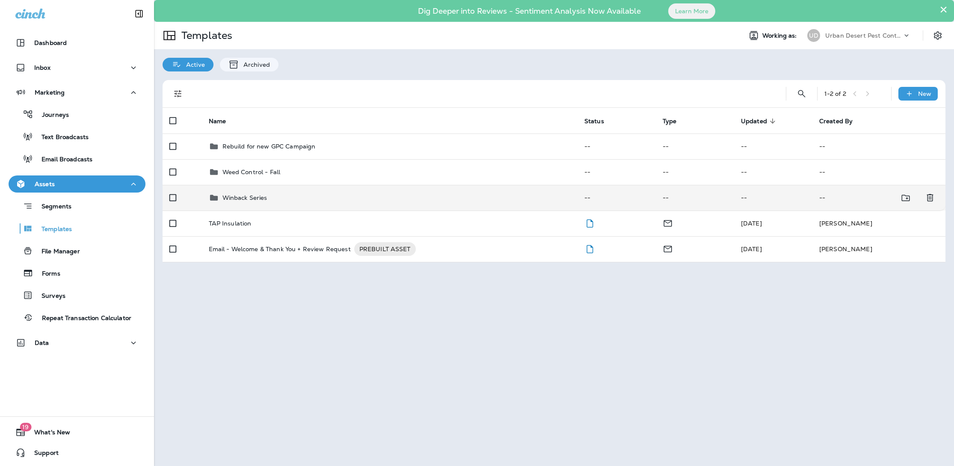
click at [259, 196] on p "Winback Series" at bounding box center [244, 197] width 45 height 7
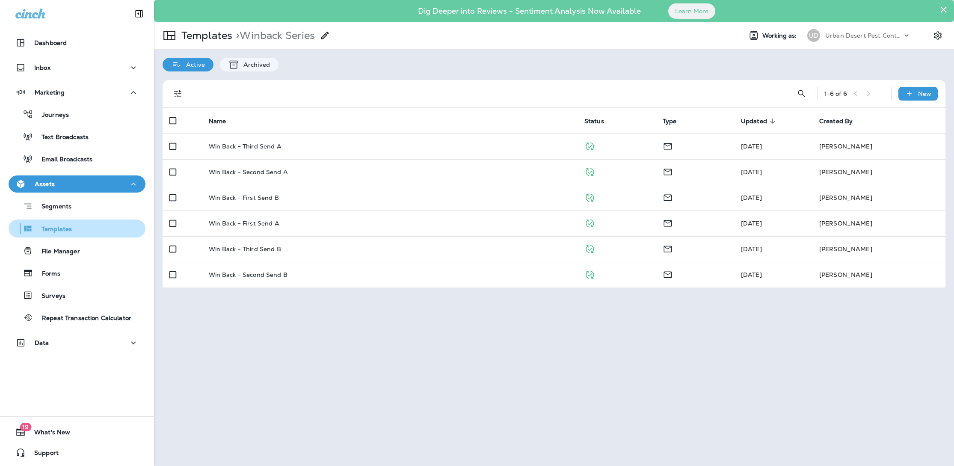
click at [74, 235] on button "Templates" at bounding box center [77, 228] width 137 height 18
click at [97, 225] on div "Templates" at bounding box center [77, 228] width 130 height 13
click at [53, 232] on p "Templates" at bounding box center [52, 229] width 39 height 8
click at [192, 33] on p "Templates" at bounding box center [205, 35] width 54 height 13
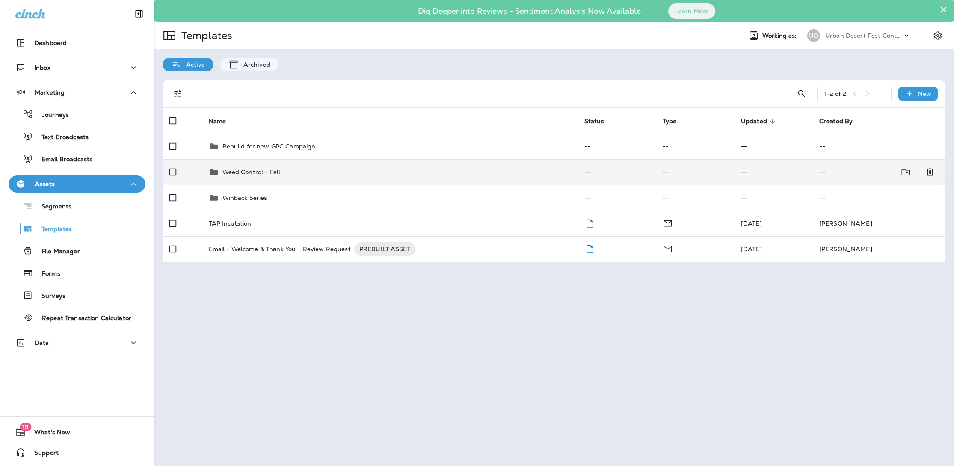
click at [250, 170] on p "Weed Control - Fall" at bounding box center [251, 171] width 58 height 7
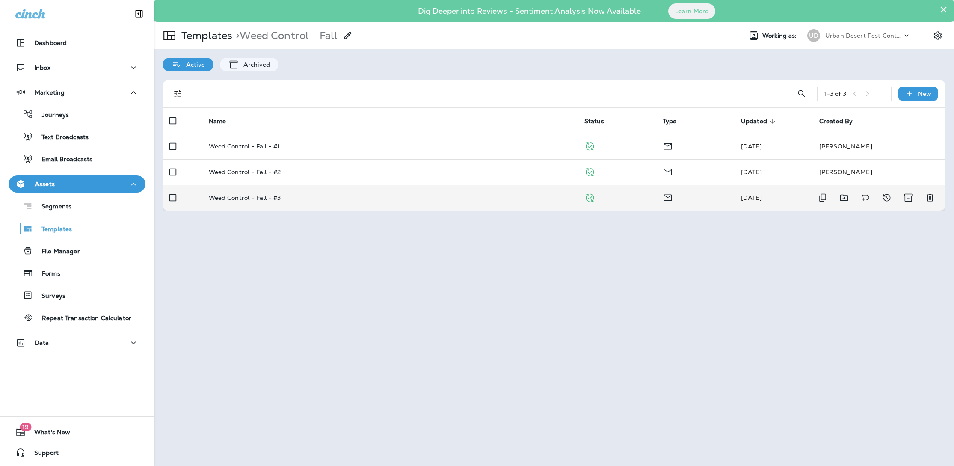
click at [253, 198] on p "Weed Control - Fall - #3" at bounding box center [245, 197] width 72 height 7
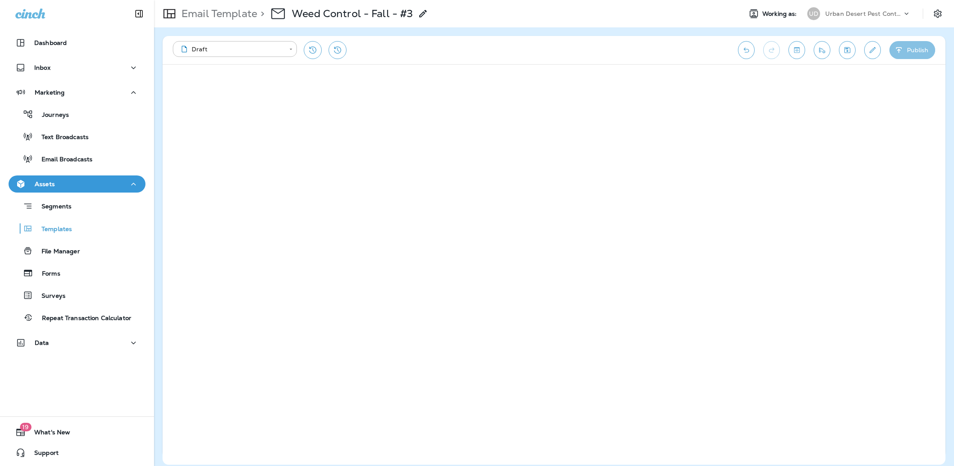
click at [924, 49] on button "Publish" at bounding box center [912, 50] width 46 height 18
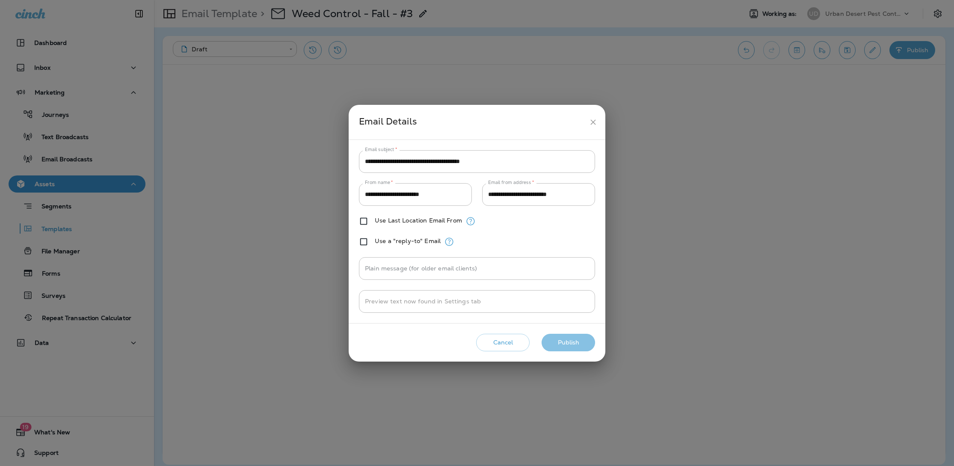
click at [576, 339] on button "Publish" at bounding box center [567, 343] width 53 height 18
